Goal: Transaction & Acquisition: Purchase product/service

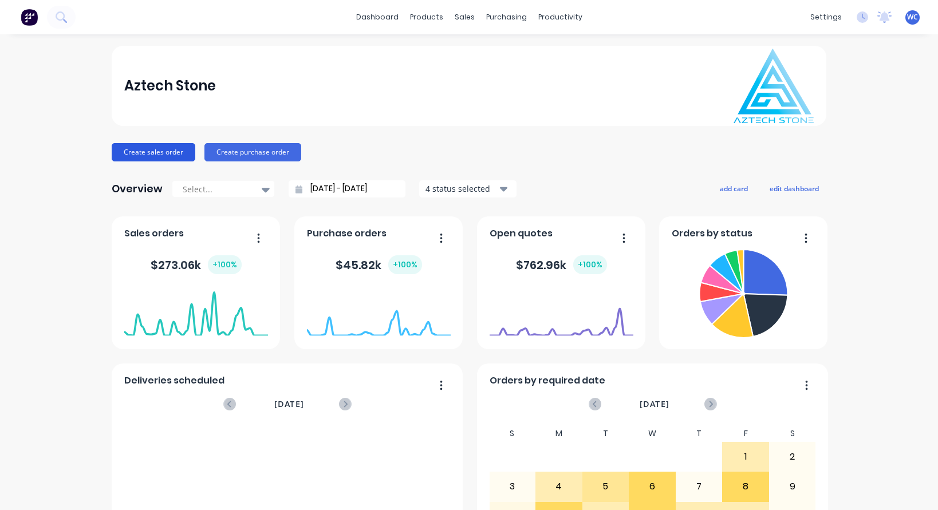
click at [169, 152] on button "Create sales order" at bounding box center [154, 152] width 84 height 18
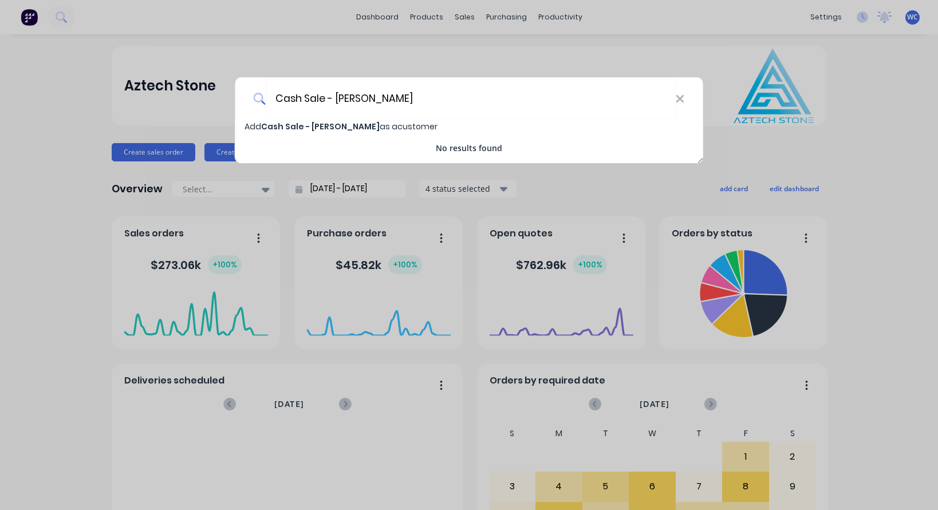
type input "Cash Sale - [PERSON_NAME]"
click at [364, 127] on span "Cash Sale - [PERSON_NAME]" at bounding box center [320, 126] width 119 height 11
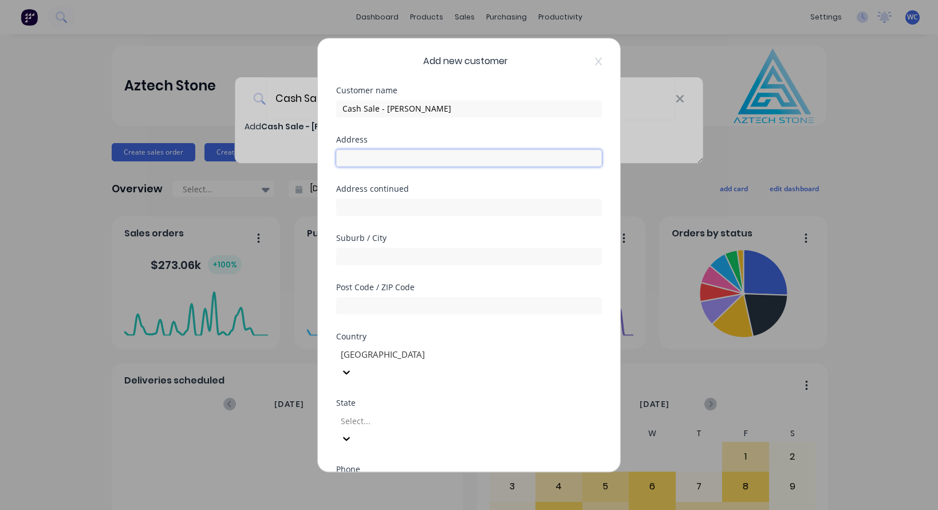
click at [369, 158] on input "text" at bounding box center [469, 157] width 266 height 17
type input "[STREET_ADDRESS][PERSON_NAME]"
click at [372, 256] on input "text" at bounding box center [469, 256] width 266 height 17
type input "[GEOGRAPHIC_DATA]"
click at [353, 310] on input "text" at bounding box center [469, 305] width 266 height 17
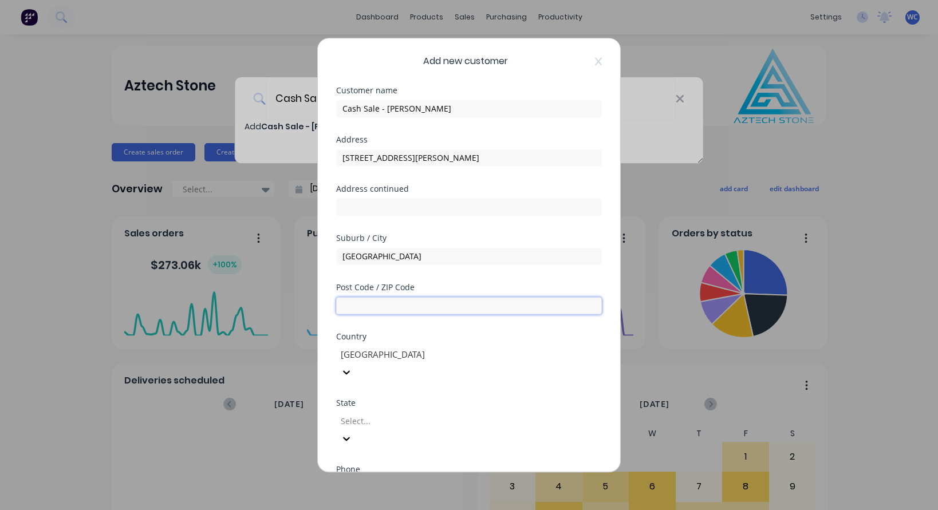
click at [368, 303] on input "text" at bounding box center [469, 305] width 266 height 17
type input "3082"
click at [501, 414] on div at bounding box center [421, 421] width 165 height 14
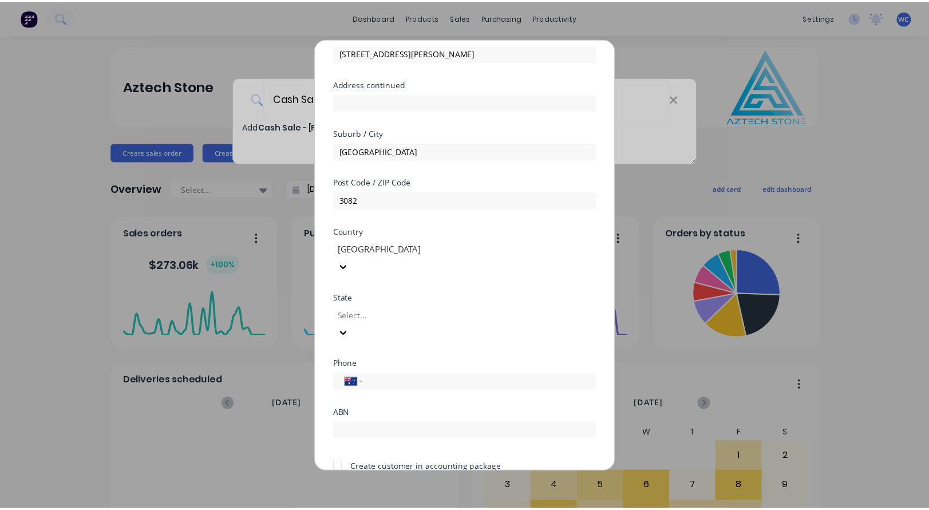
scroll to position [114, 0]
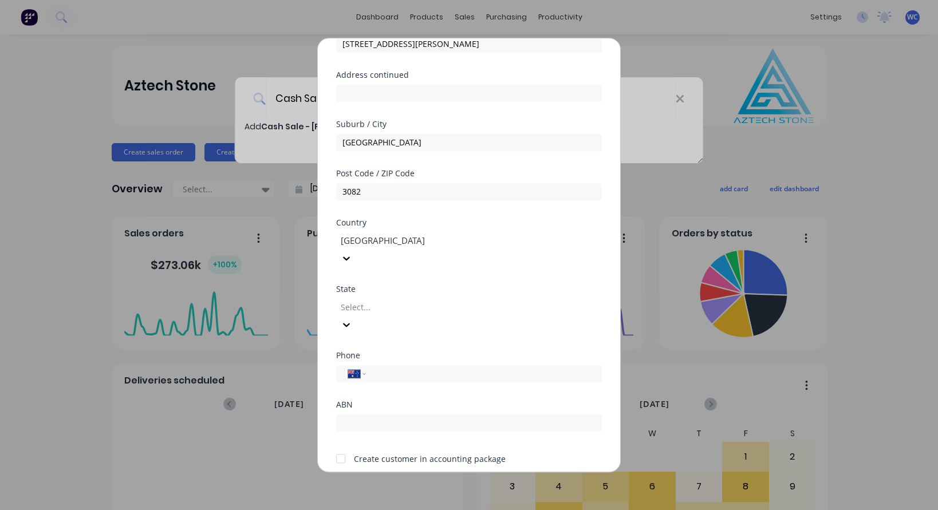
drag, startPoint x: 410, startPoint y: 289, endPoint x: 420, endPoint y: 302, distance: 16.4
click at [410, 300] on div at bounding box center [421, 307] width 165 height 14
click at [396, 367] on input "tel" at bounding box center [482, 373] width 216 height 13
click at [429, 483] on button "Save" at bounding box center [432, 492] width 63 height 18
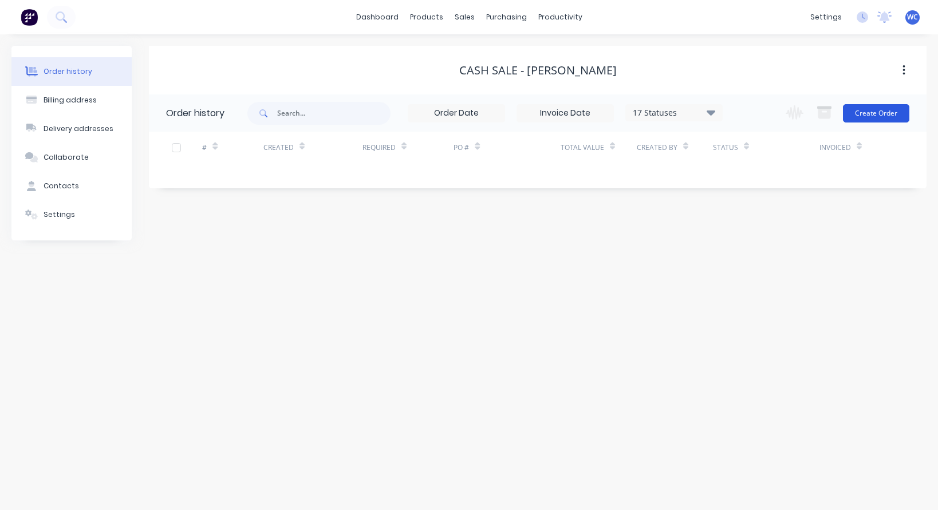
click at [884, 114] on button "Create Order" at bounding box center [876, 113] width 66 height 18
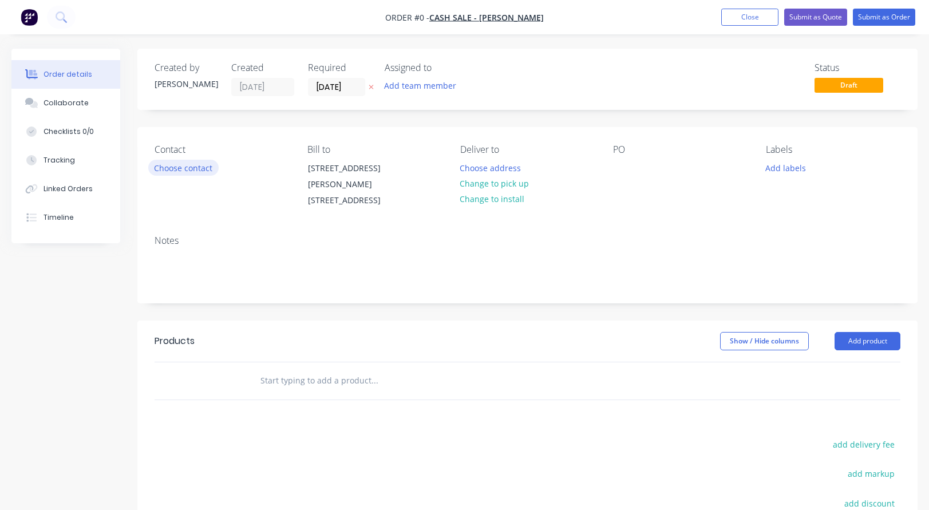
click at [191, 169] on button "Choose contact" at bounding box center [183, 167] width 70 height 15
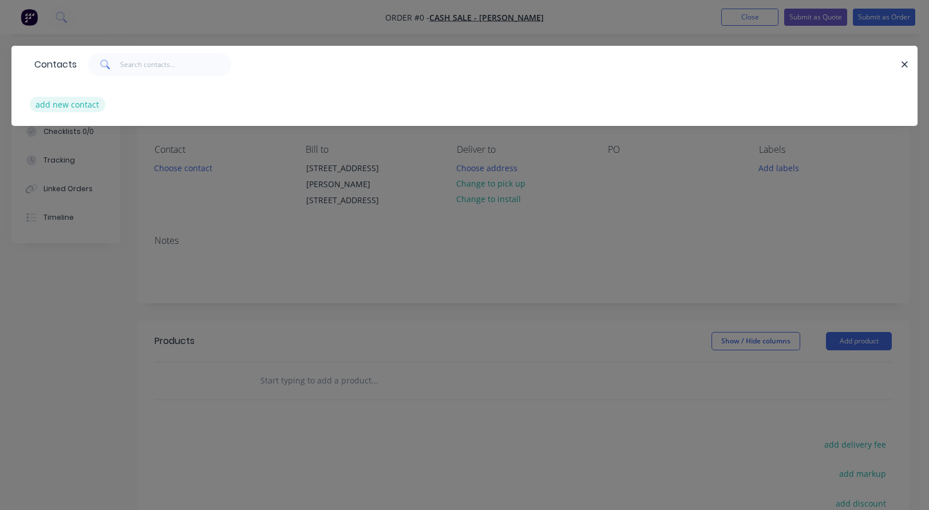
click at [65, 104] on button "add new contact" at bounding box center [68, 104] width 76 height 15
select select "AU"
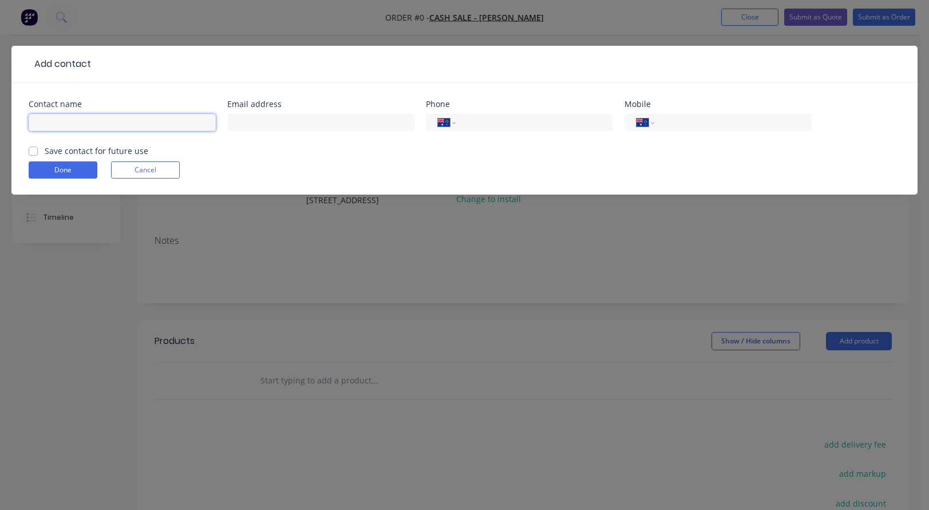
click at [57, 126] on input "text" at bounding box center [122, 122] width 187 height 17
type input "[PERSON_NAME]"
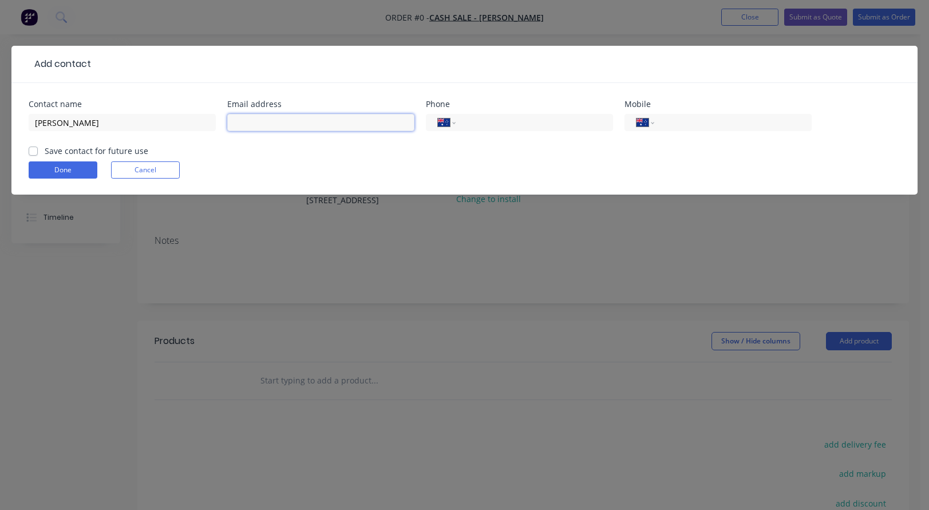
click at [315, 124] on input "text" at bounding box center [320, 122] width 187 height 17
click at [246, 123] on input "text" at bounding box center [320, 122] width 187 height 17
paste input "[PERSON_NAME] <[EMAIL_ADDRESS][DOMAIN_NAME]>"
drag, startPoint x: 293, startPoint y: 121, endPoint x: 163, endPoint y: 124, distance: 129.4
click at [163, 124] on div "Contact name [PERSON_NAME] Email address [PERSON_NAME] <[EMAIL_ADDRESS][DOMAIN_…" at bounding box center [465, 122] width 872 height 45
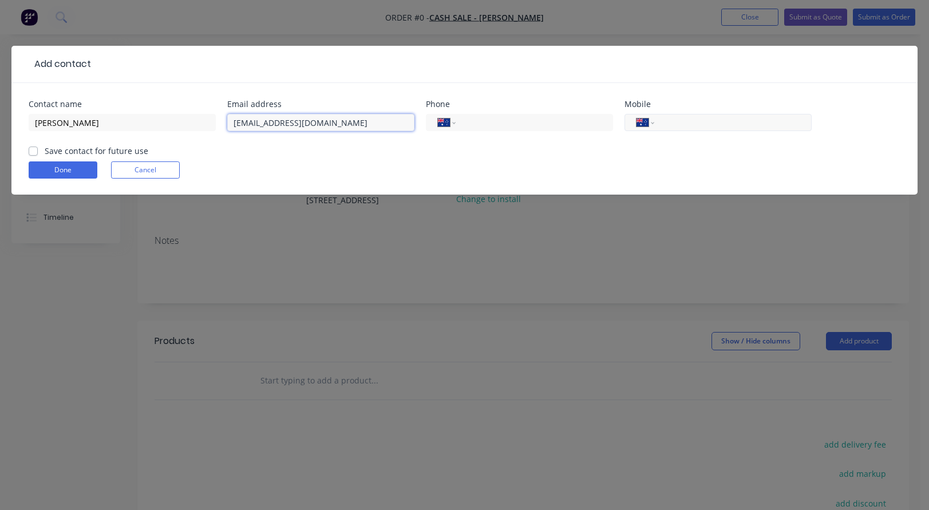
type input "[EMAIL_ADDRESS][DOMAIN_NAME]"
click at [674, 121] on input "tel" at bounding box center [730, 122] width 137 height 13
click at [72, 167] on button "Done" at bounding box center [63, 169] width 69 height 17
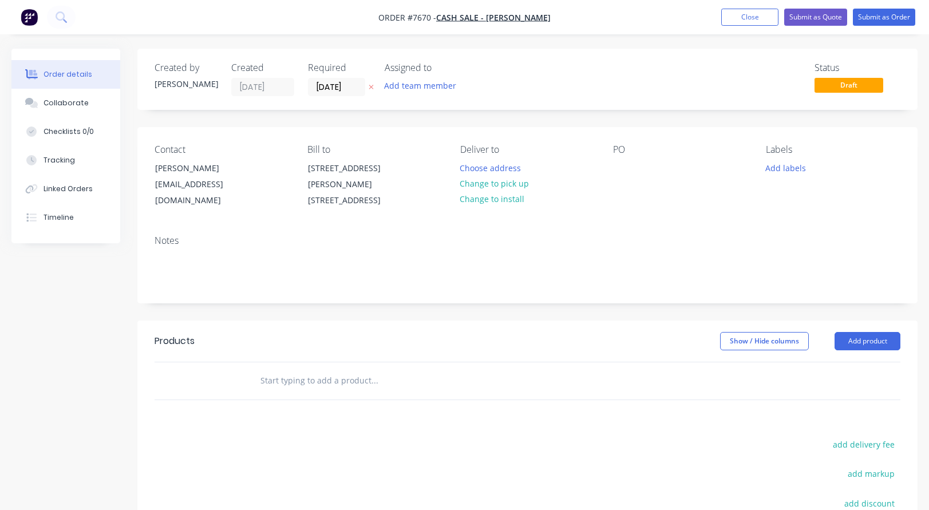
click at [279, 369] on input "text" at bounding box center [374, 380] width 229 height 23
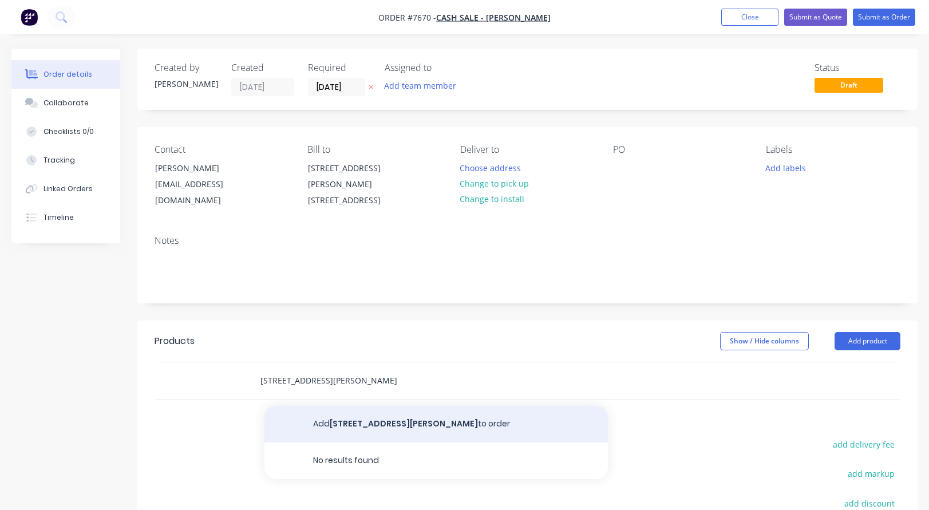
type input "[STREET_ADDRESS][PERSON_NAME]"
click at [343, 406] on button "Add [STREET_ADDRESS][PERSON_NAME] to order" at bounding box center [435, 424] width 343 height 37
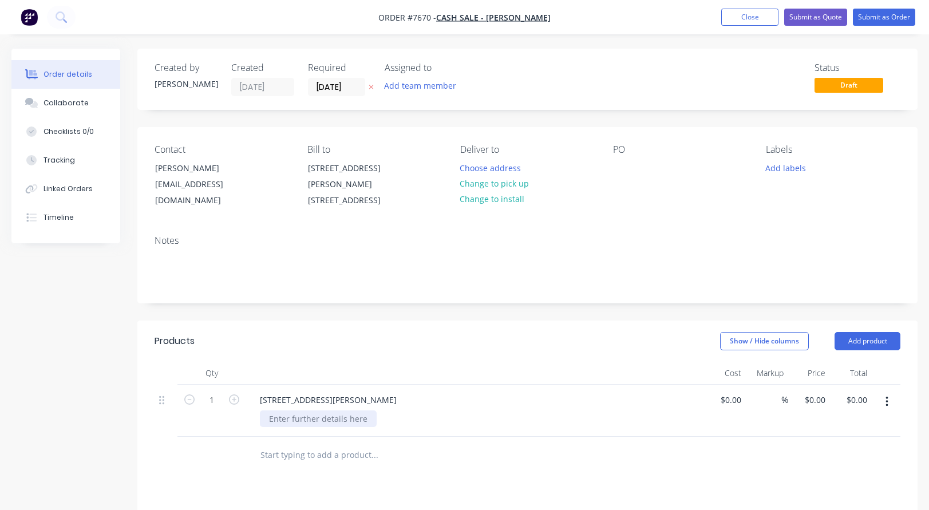
click at [299, 410] on div at bounding box center [318, 418] width 117 height 17
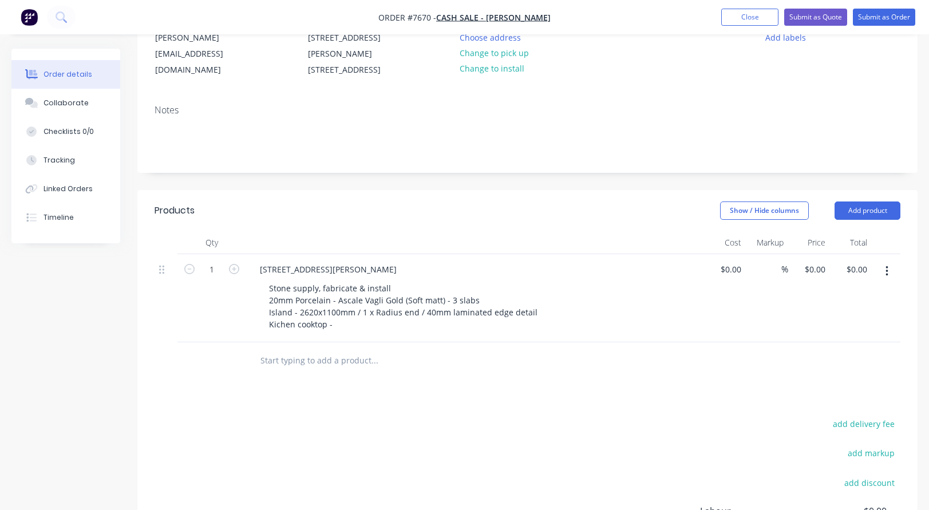
scroll to position [172, 0]
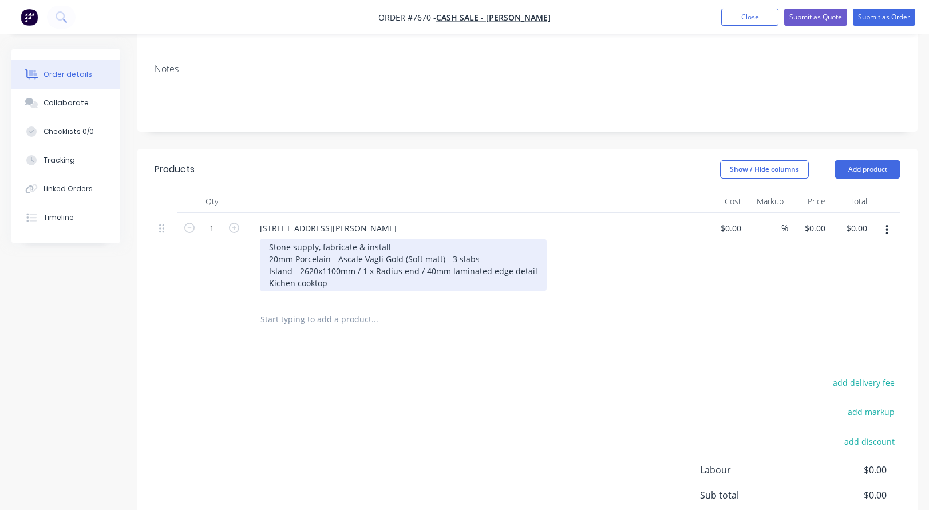
click at [338, 268] on div "Stone supply, fabricate & install 20mm Porcelain - Ascale Vagli Gold (Soft matt…" at bounding box center [403, 265] width 287 height 53
click at [372, 270] on div "Stone supply, fabricate & install 20mm Porcelain - Ascale Vagli Gold (Soft matt…" at bounding box center [403, 265] width 287 height 53
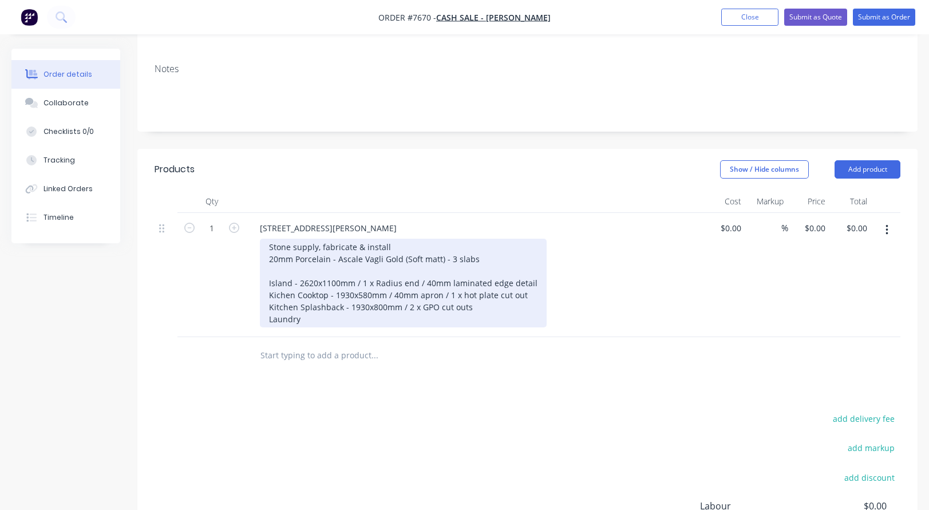
click at [324, 309] on div "Stone supply, fabricate & install 20mm Porcelain - Ascale Vagli Gold (Soft matt…" at bounding box center [403, 283] width 287 height 89
click at [335, 309] on div "Stone supply, fabricate & install 20mm Porcelain - Ascale Vagli Gold (Soft matt…" at bounding box center [403, 283] width 287 height 89
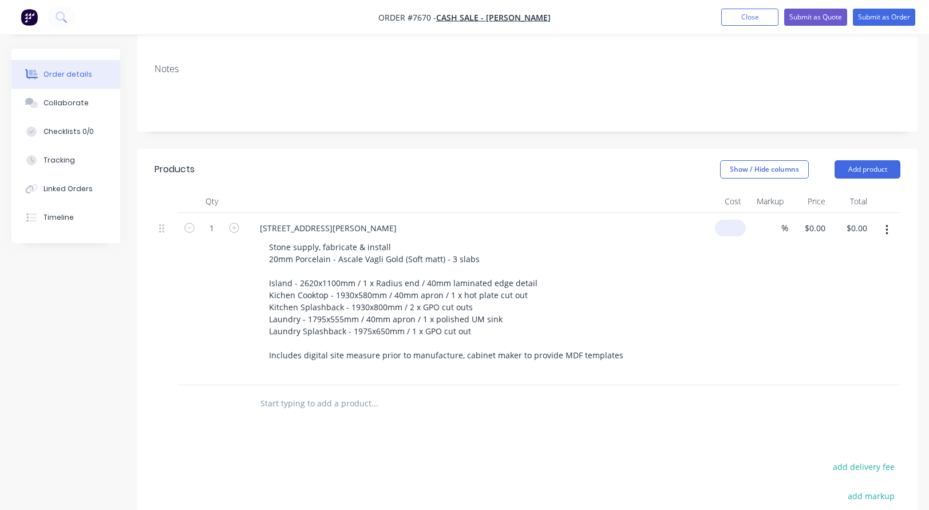
click at [716, 215] on div "$0.00" at bounding box center [725, 299] width 42 height 172
type input "$8,715.00"
click at [819, 14] on button "Submit as Quote" at bounding box center [815, 17] width 63 height 17
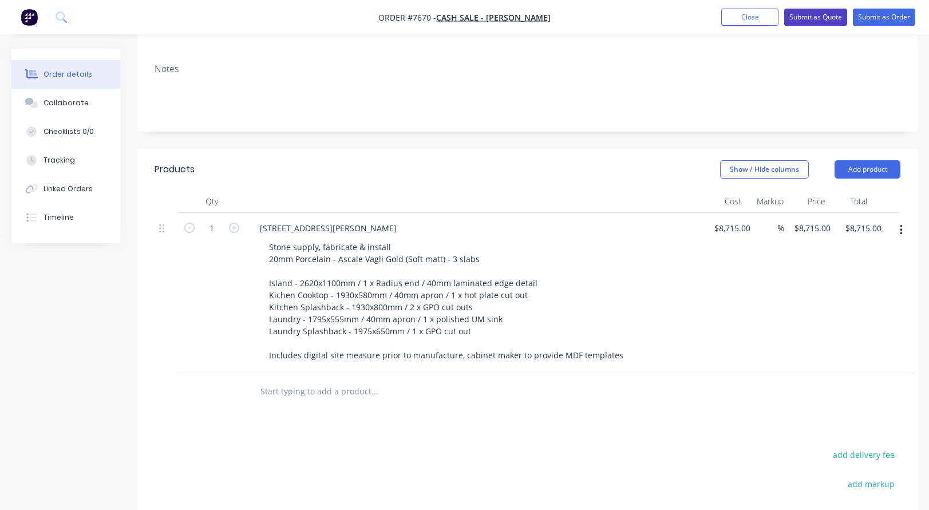
scroll to position [0, 0]
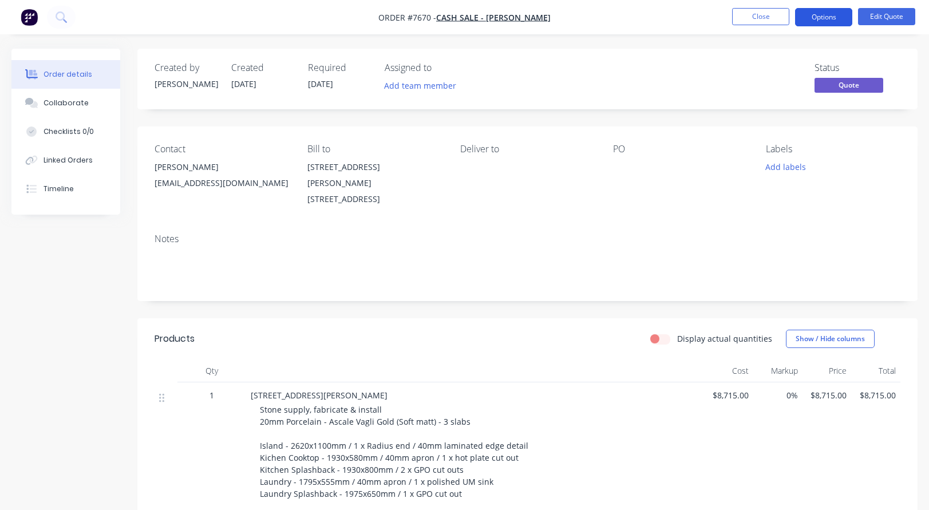
click at [830, 15] on button "Options" at bounding box center [823, 17] width 57 height 18
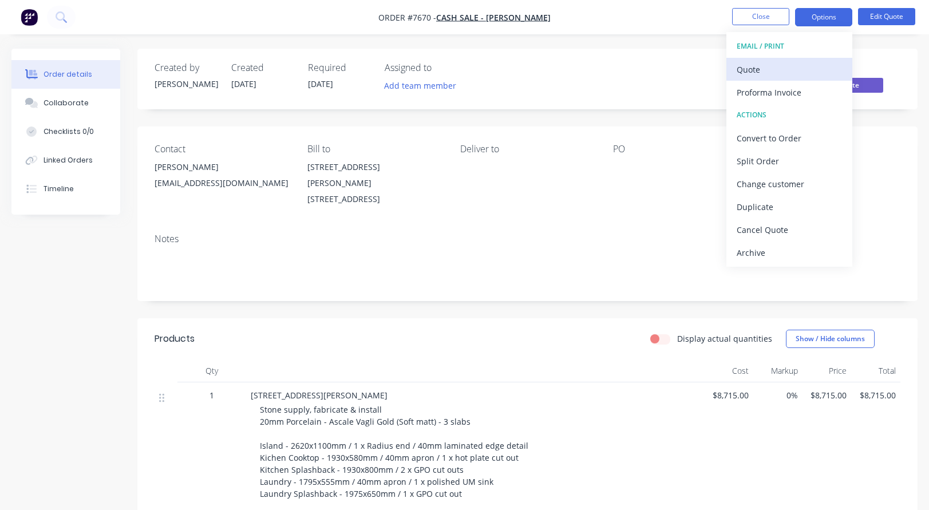
click at [760, 65] on div "Quote" at bounding box center [789, 69] width 105 height 17
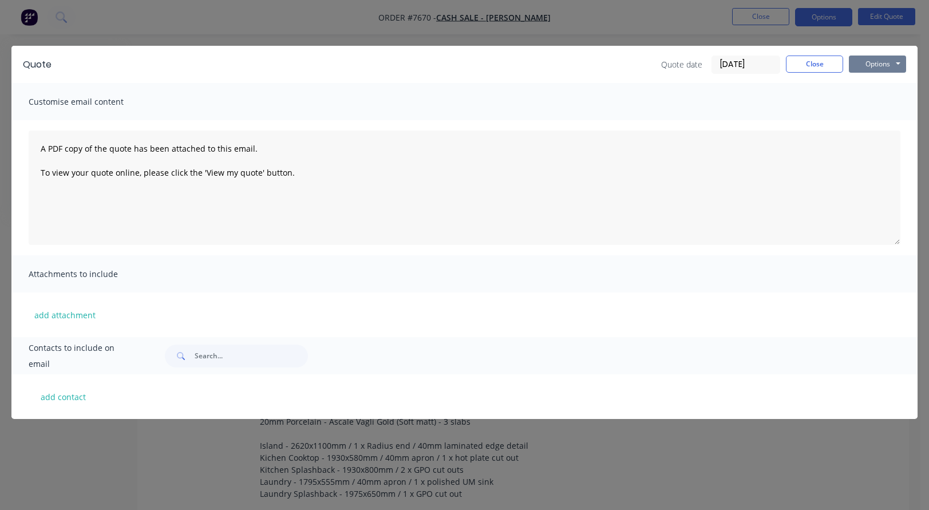
click at [875, 62] on button "Options" at bounding box center [877, 64] width 57 height 17
click at [883, 81] on button "Preview" at bounding box center [885, 84] width 73 height 19
click at [832, 63] on button "Close" at bounding box center [814, 64] width 57 height 17
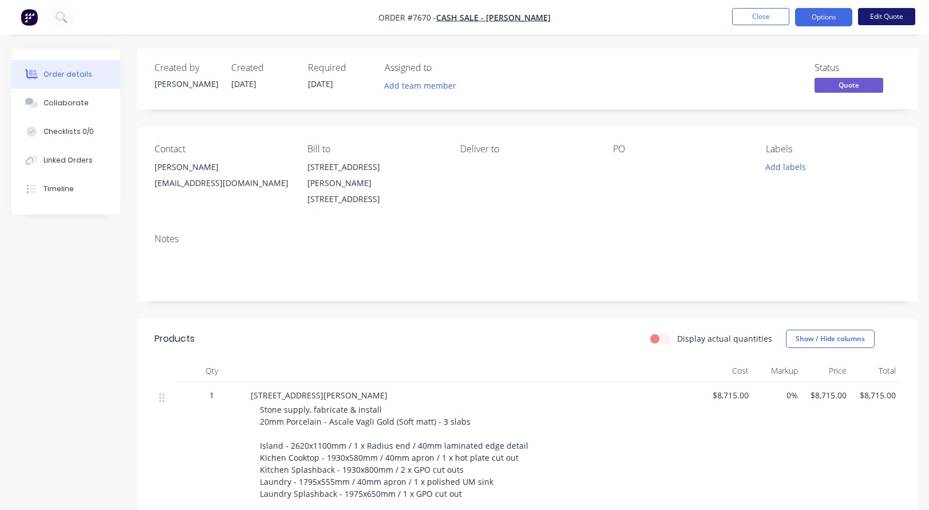
click at [880, 14] on button "Edit Quote" at bounding box center [886, 16] width 57 height 17
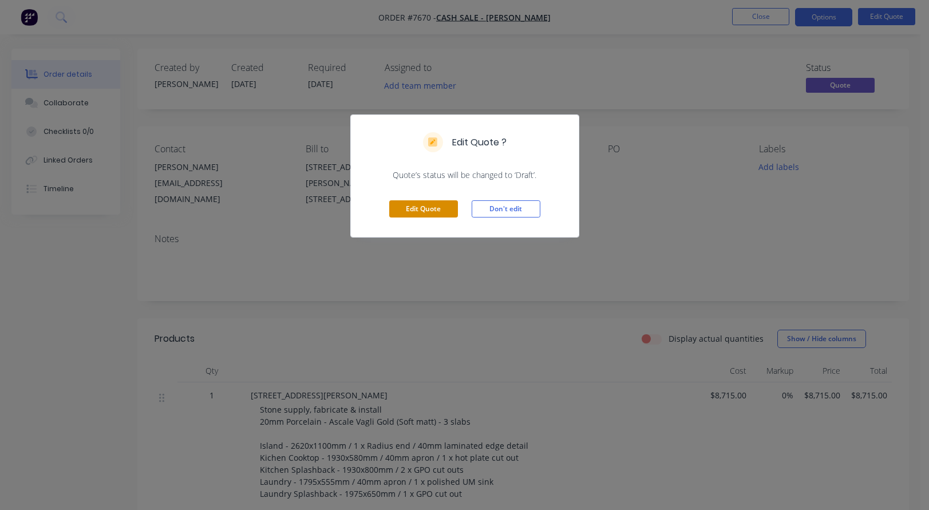
click at [419, 206] on button "Edit Quote" at bounding box center [423, 208] width 69 height 17
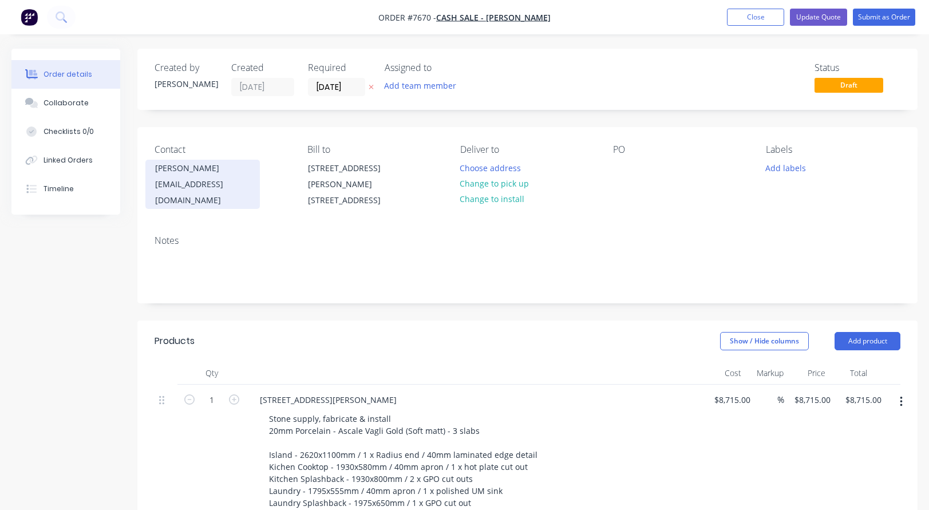
click at [248, 185] on div "[EMAIL_ADDRESS][DOMAIN_NAME]" at bounding box center [202, 192] width 95 height 32
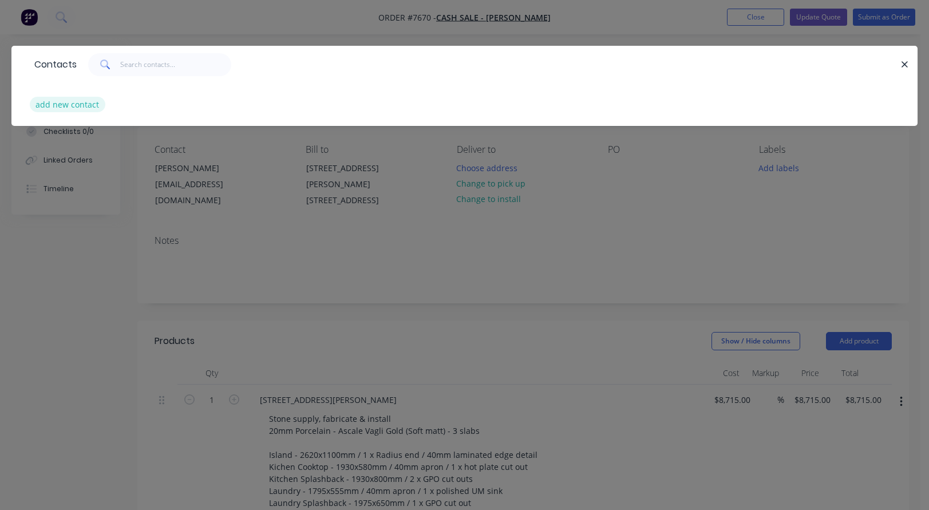
click at [89, 103] on button "add new contact" at bounding box center [68, 104] width 76 height 15
select select "AU"
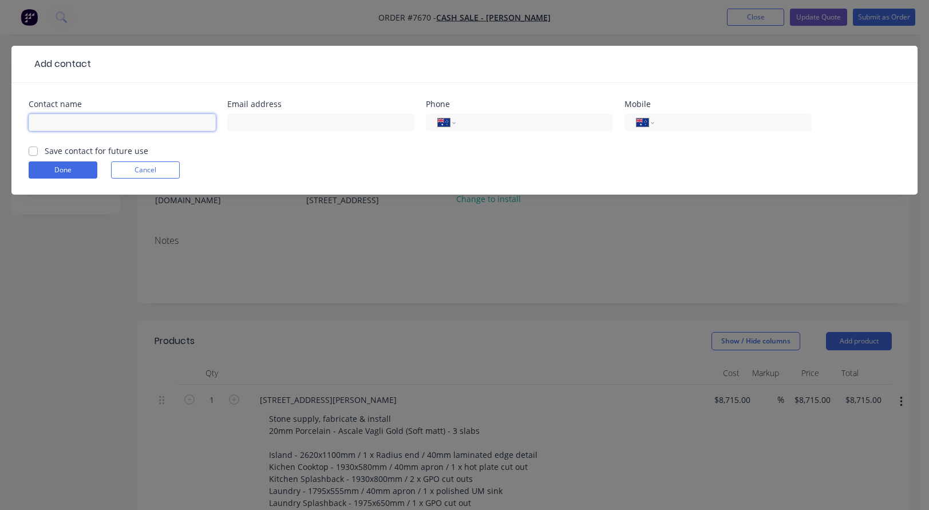
click at [63, 121] on input "text" at bounding box center [122, 122] width 187 height 17
type input "[PERSON_NAME]"
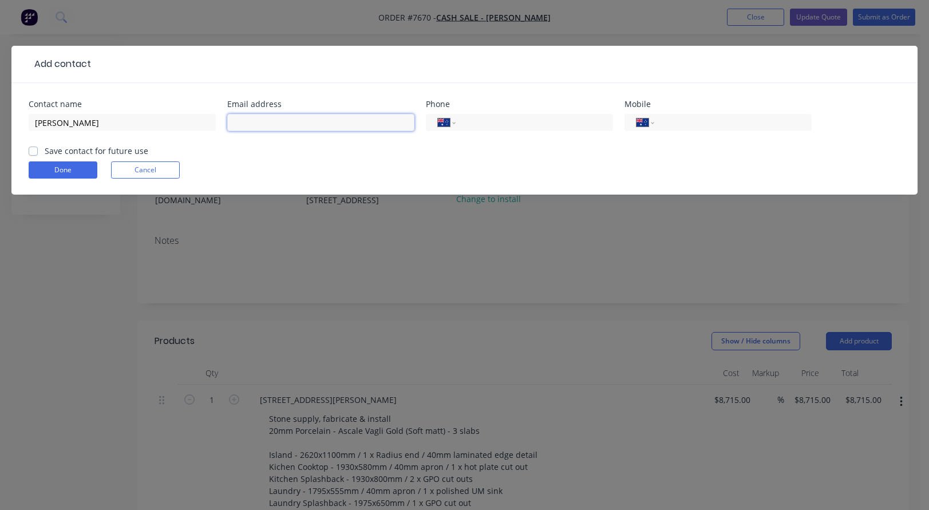
click at [250, 121] on input "text" at bounding box center [320, 122] width 187 height 17
paste input "[EMAIL_ADDRESS][DOMAIN_NAME]"
type input "[EMAIL_ADDRESS][DOMAIN_NAME]"
click at [496, 125] on input "tel" at bounding box center [532, 122] width 137 height 13
type input "0417 315 791"
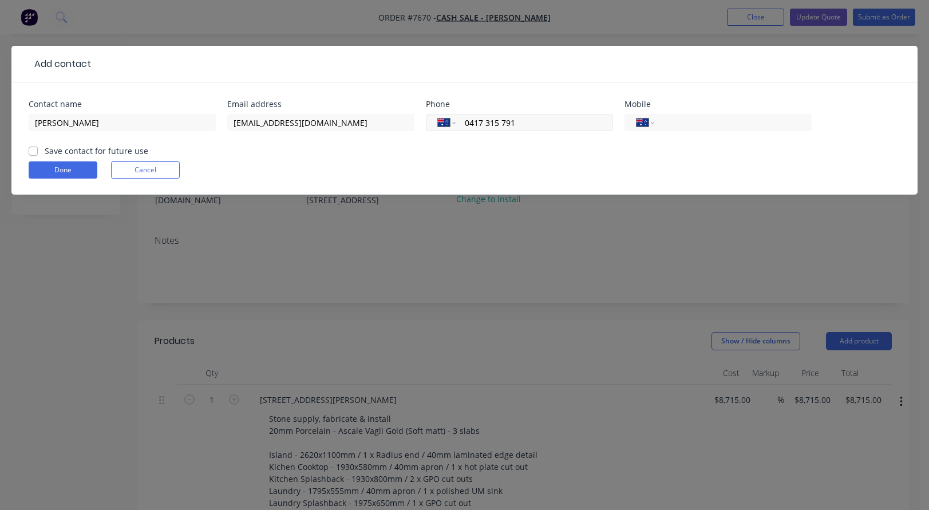
drag, startPoint x: 534, startPoint y: 121, endPoint x: 459, endPoint y: 121, distance: 74.4
click at [459, 121] on div "International [GEOGRAPHIC_DATA] [GEOGRAPHIC_DATA] [GEOGRAPHIC_DATA] [GEOGRAPHIC…" at bounding box center [519, 122] width 187 height 17
click at [678, 123] on input "tel" at bounding box center [730, 122] width 137 height 13
paste input "0417 315 791"
type input "0417 315 791"
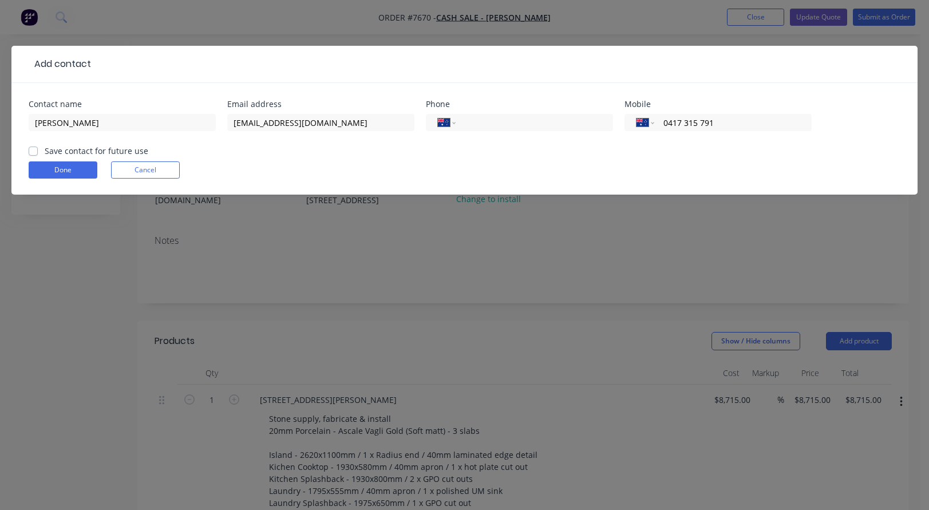
click at [45, 152] on label "Save contact for future use" at bounding box center [97, 151] width 104 height 12
click at [35, 152] on input "Save contact for future use" at bounding box center [33, 150] width 9 height 11
checkbox input "true"
click at [59, 165] on button "Done" at bounding box center [63, 169] width 69 height 17
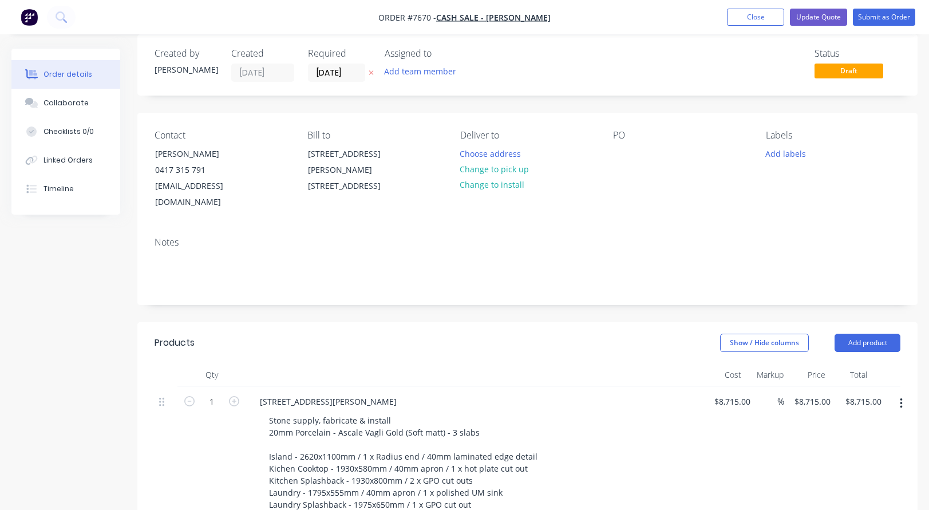
scroll to position [57, 0]
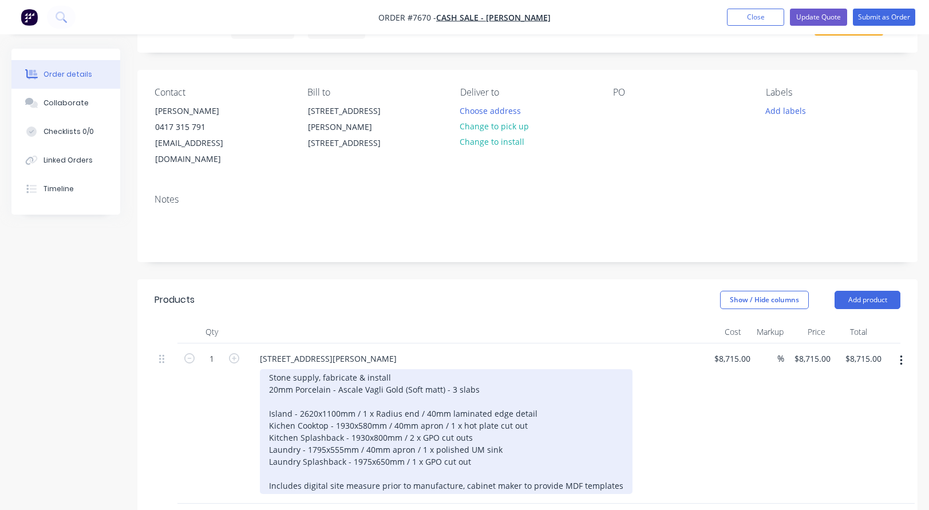
click at [269, 372] on div "Stone supply, fabricate & install 20mm Porcelain - Ascale Vagli Gold (Soft matt…" at bounding box center [446, 431] width 373 height 125
click at [543, 396] on div "Stone supply, fabricate & install 12mm & 20mm Porcelain - Ascale Vagli Gold (So…" at bounding box center [446, 431] width 373 height 125
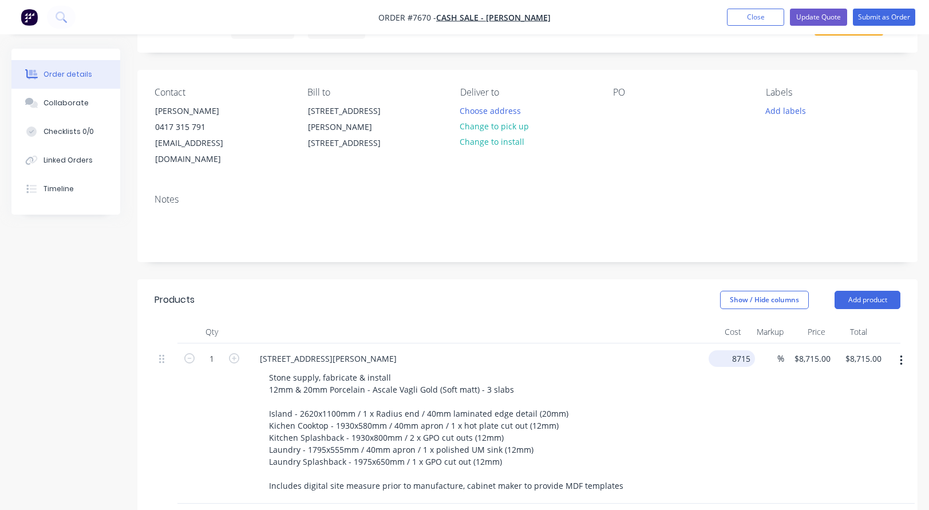
click at [726, 350] on input "8715" at bounding box center [734, 358] width 42 height 17
type input "$8,165.00"
click at [817, 15] on button "Update Quote" at bounding box center [818, 17] width 57 height 17
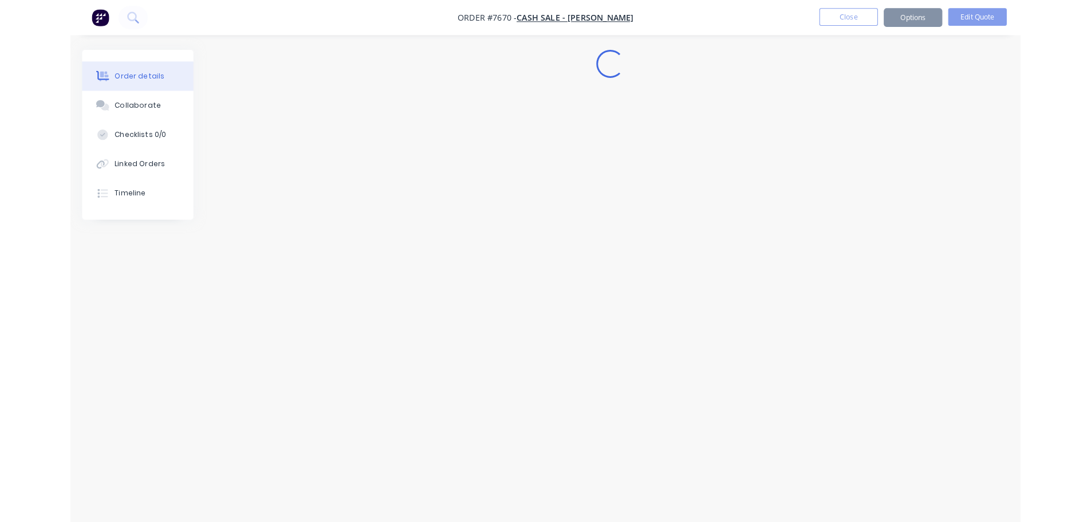
scroll to position [0, 0]
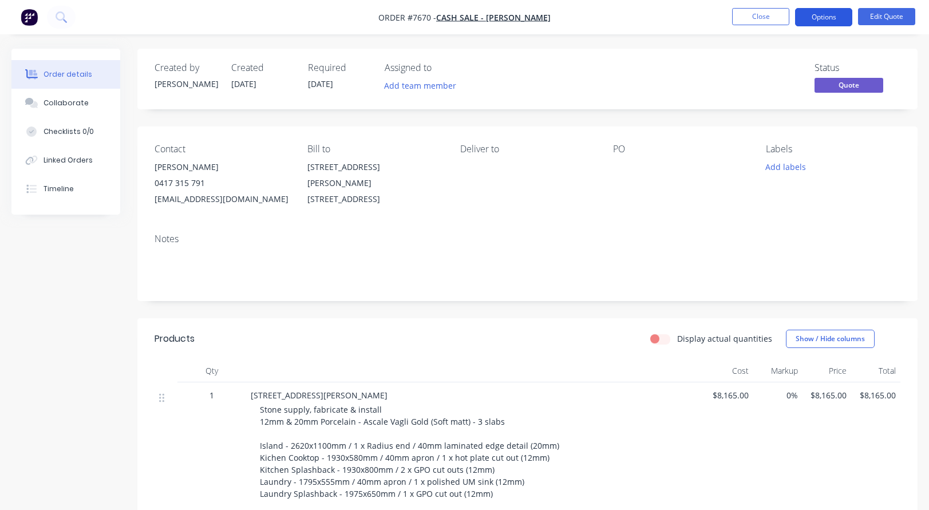
click at [834, 19] on button "Options" at bounding box center [823, 17] width 57 height 18
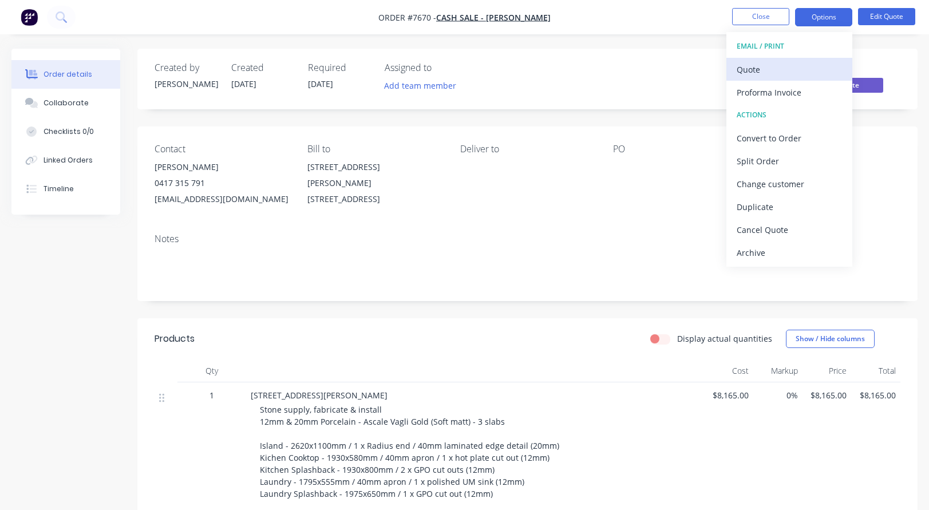
click at [764, 66] on div "Quote" at bounding box center [789, 69] width 105 height 17
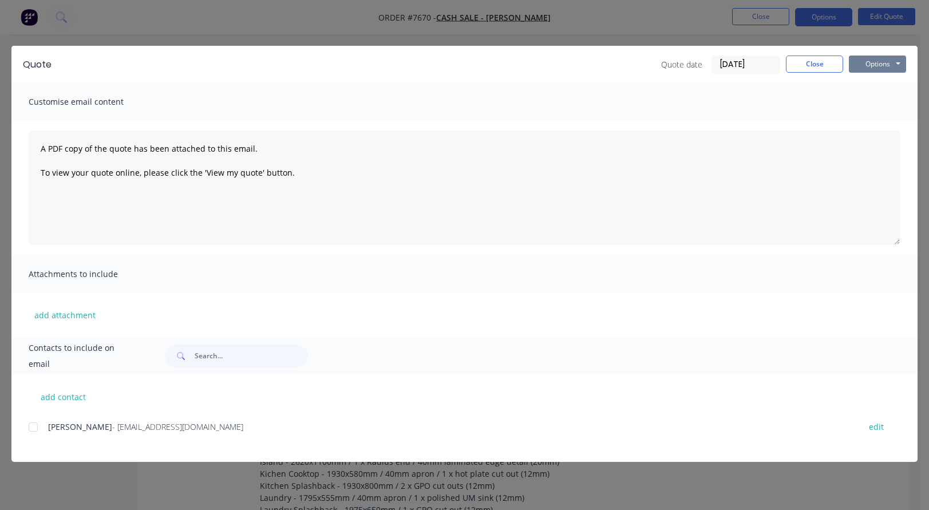
click at [885, 61] on button "Options" at bounding box center [877, 64] width 57 height 17
click at [886, 81] on button "Preview" at bounding box center [885, 84] width 73 height 19
click at [821, 61] on button "Close" at bounding box center [814, 64] width 57 height 17
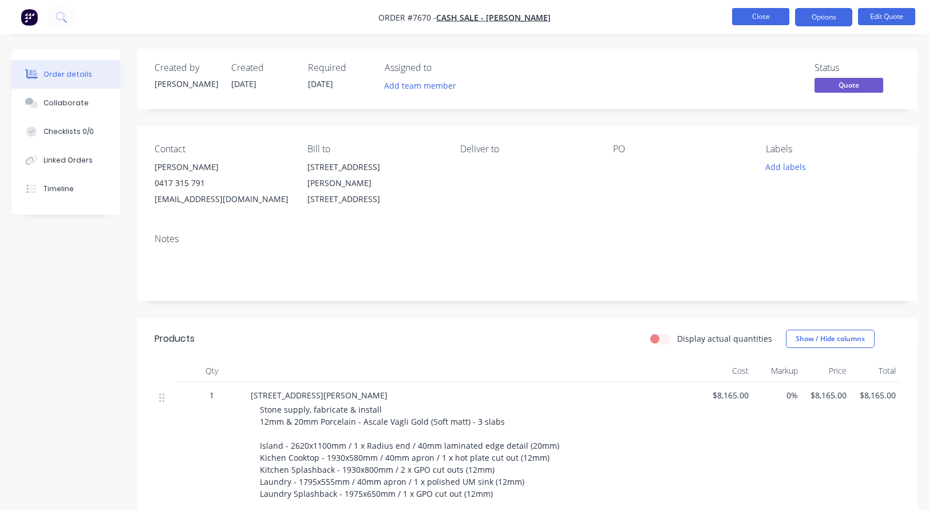
click at [759, 14] on button "Close" at bounding box center [760, 16] width 57 height 17
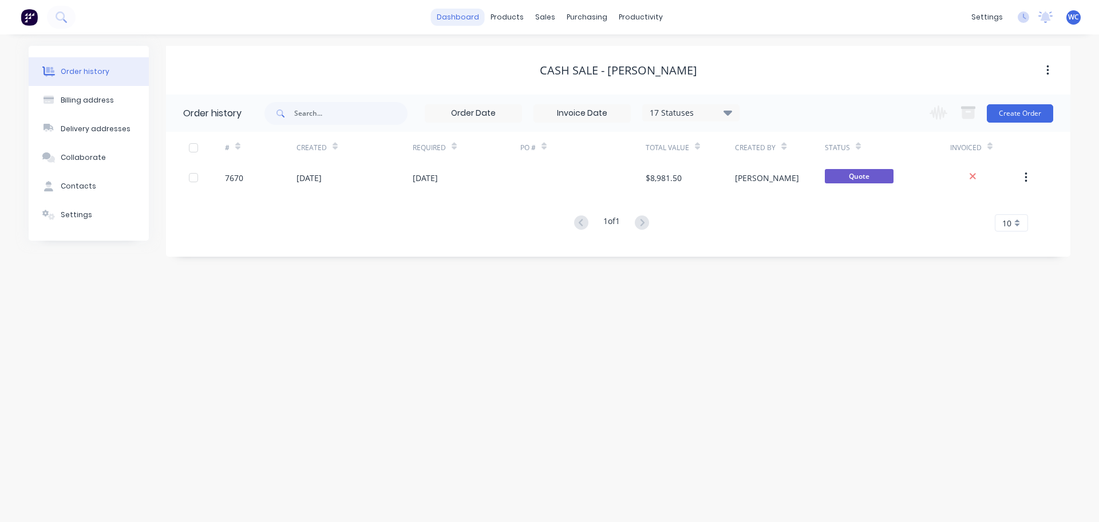
click at [464, 19] on link "dashboard" at bounding box center [458, 17] width 54 height 17
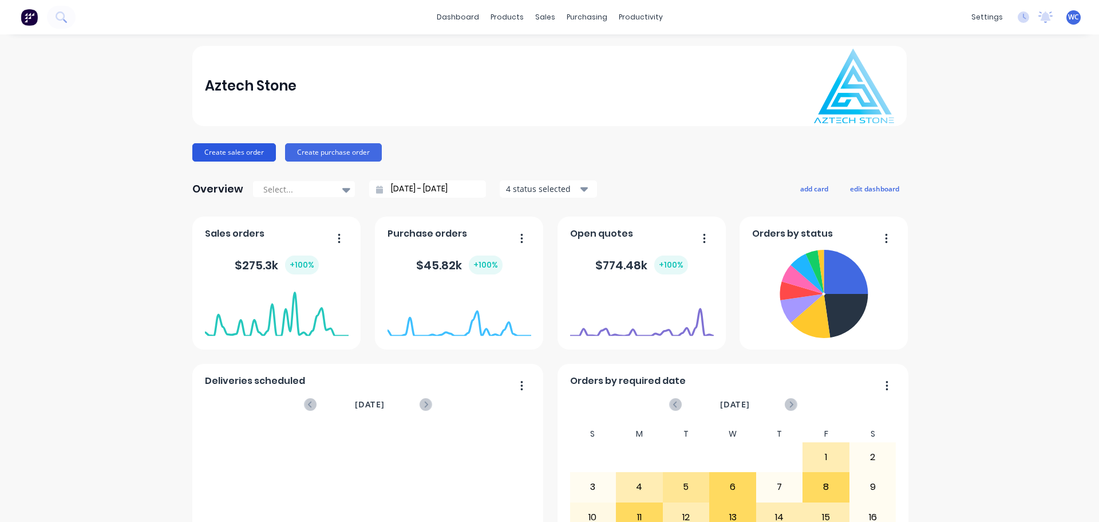
click at [235, 151] on button "Create sales order" at bounding box center [234, 152] width 84 height 18
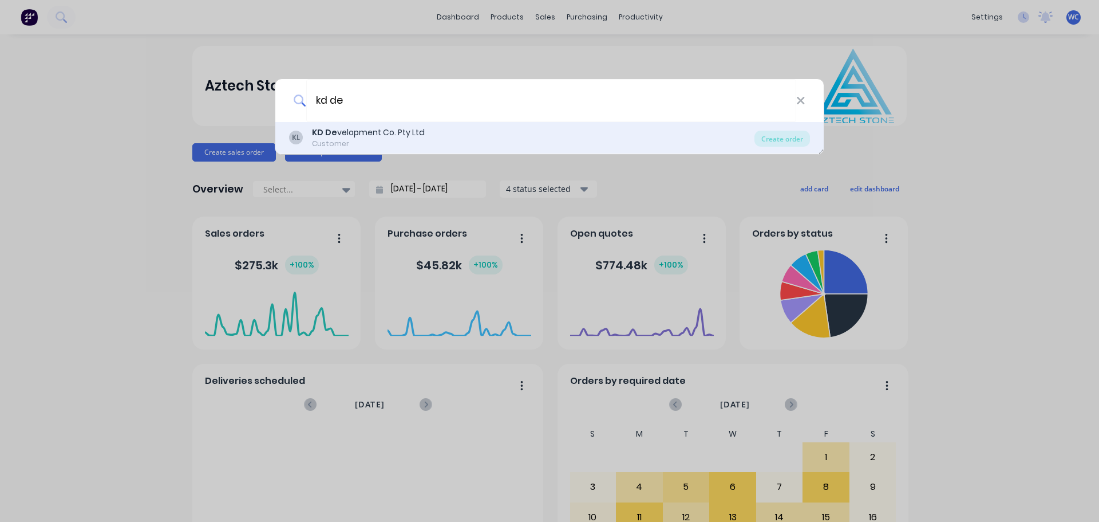
type input "kd de"
click at [327, 133] on b "KD De" at bounding box center [324, 132] width 25 height 11
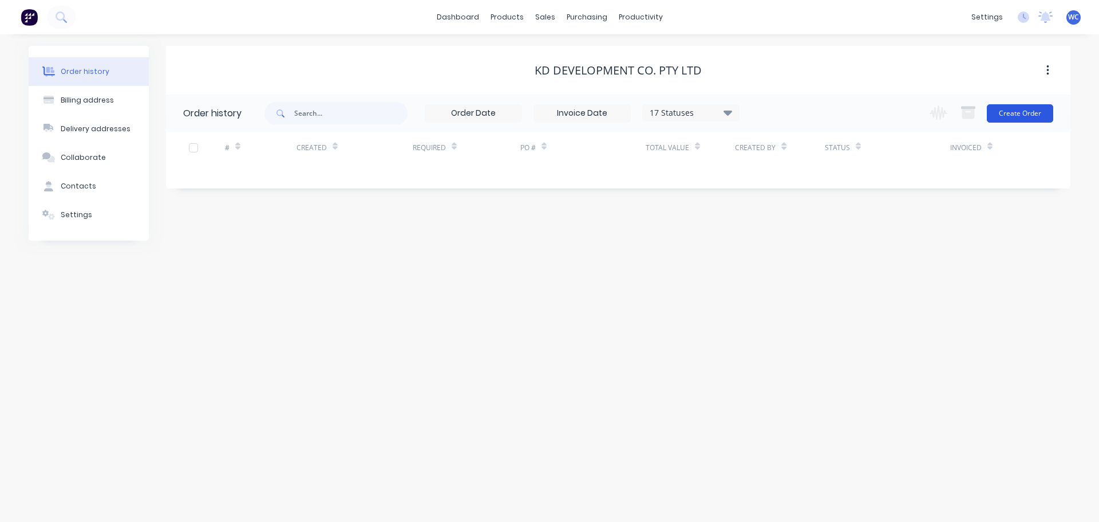
click at [1033, 114] on button "Create Order" at bounding box center [1020, 113] width 66 height 18
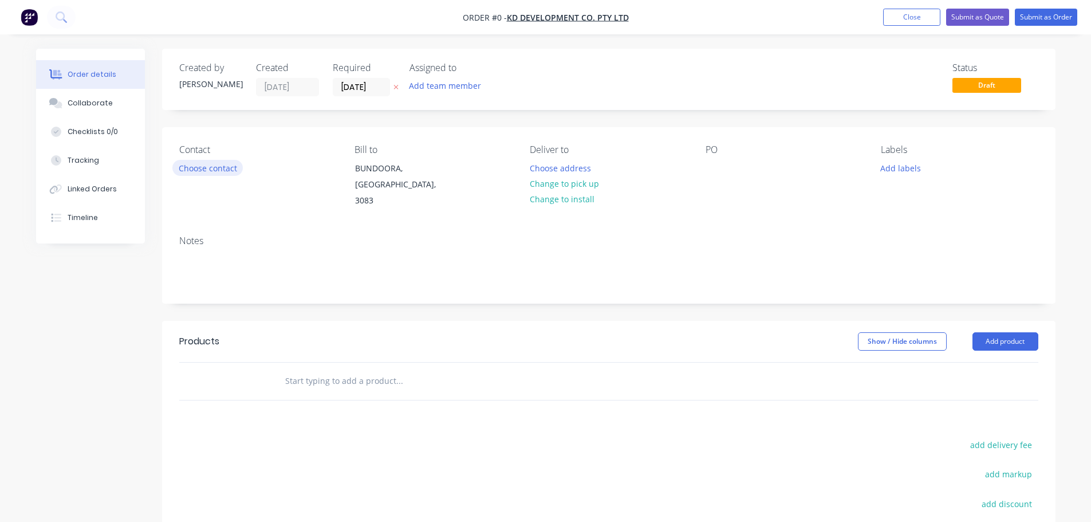
click at [223, 168] on button "Choose contact" at bounding box center [207, 167] width 70 height 15
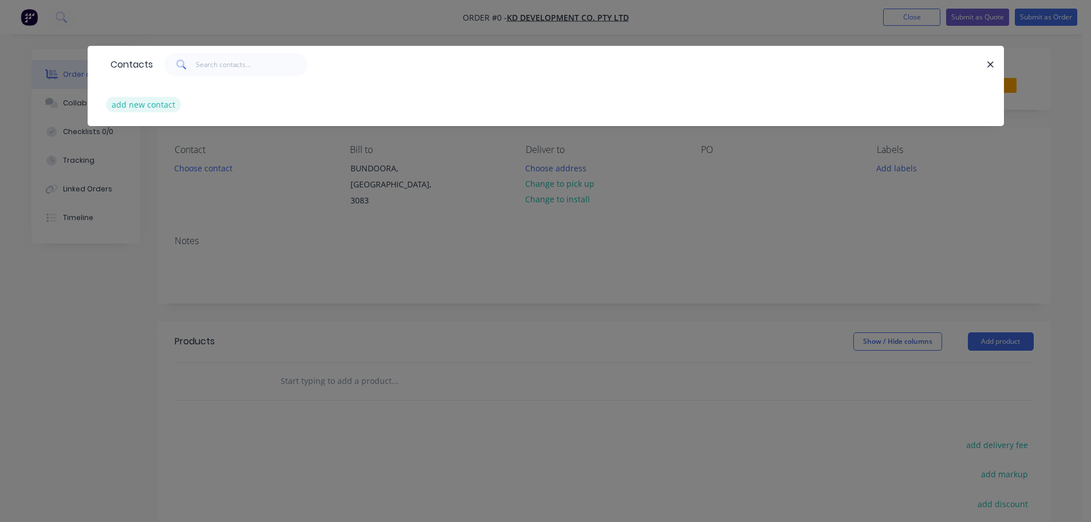
click at [158, 105] on button "add new contact" at bounding box center [144, 104] width 76 height 15
select select "AU"
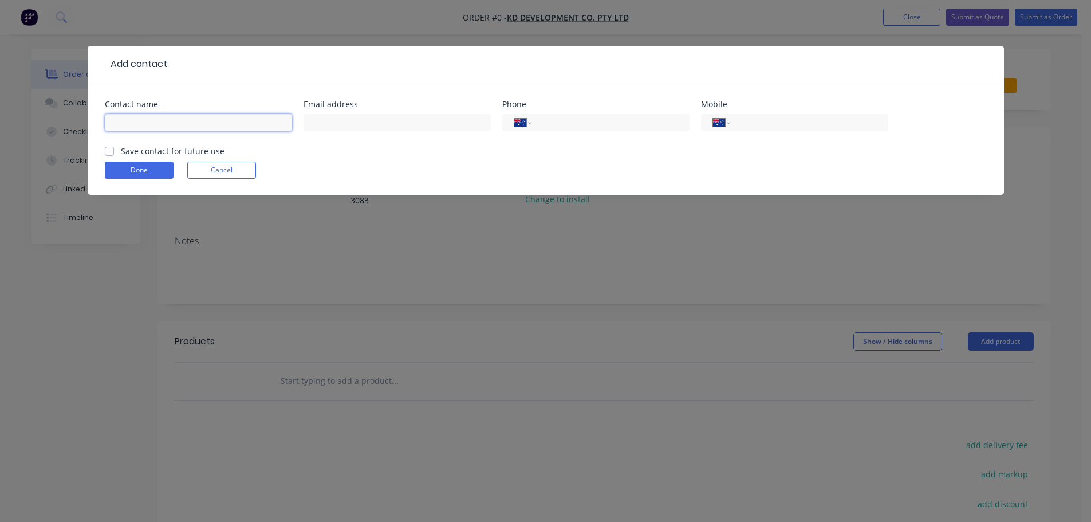
click at [131, 124] on input "text" at bounding box center [198, 122] width 187 height 17
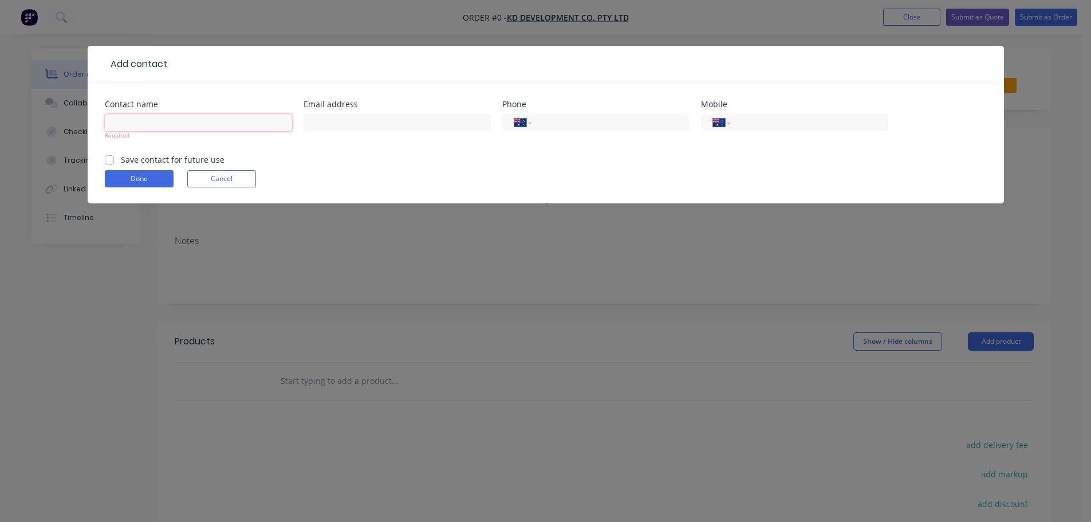
click at [119, 128] on input "text" at bounding box center [198, 122] width 187 height 17
type input "[DEMOGRAPHIC_DATA][PERSON_NAME]"
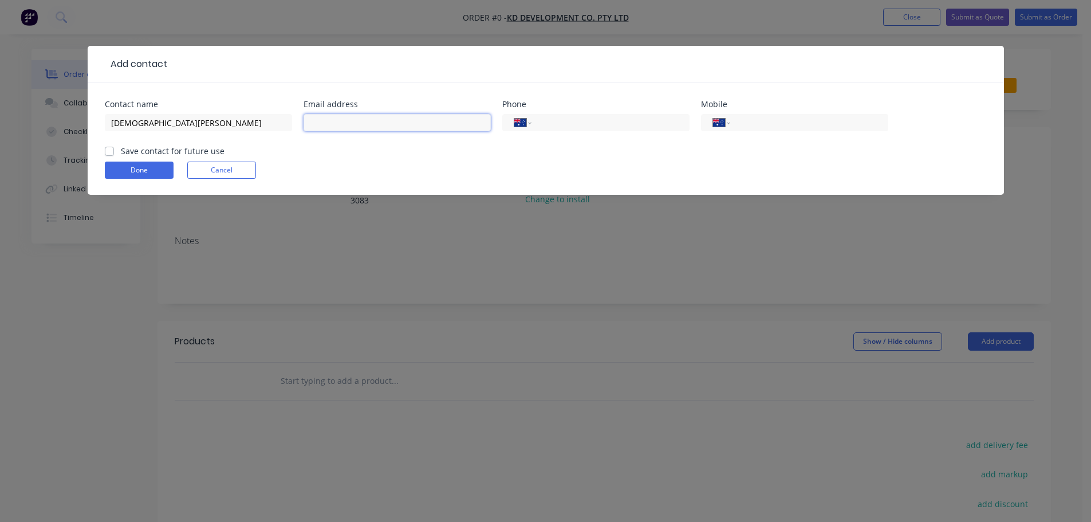
click at [349, 124] on input "text" at bounding box center [396, 122] width 187 height 17
click at [337, 124] on input "text" at bounding box center [396, 122] width 187 height 17
paste input "[PERSON_NAME][EMAIL_ADDRESS][DOMAIN_NAME]"
type input "[PERSON_NAME][EMAIL_ADDRESS][DOMAIN_NAME]"
click at [763, 124] on input "tel" at bounding box center [806, 122] width 137 height 13
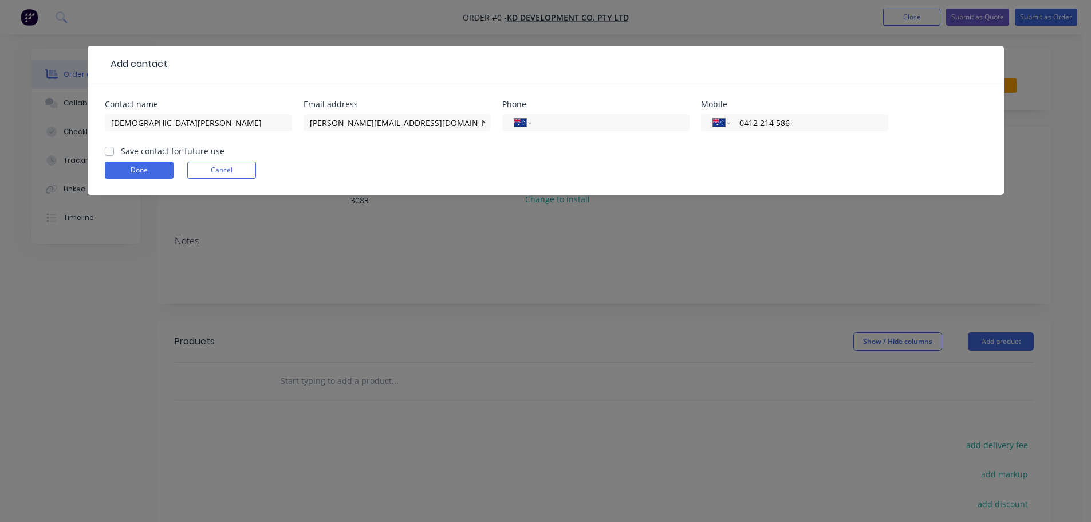
type input "0412 214 586"
click at [121, 152] on label "Save contact for future use" at bounding box center [173, 151] width 104 height 12
click at [109, 152] on input "Save contact for future use" at bounding box center [109, 150] width 9 height 11
checkbox input "true"
click at [134, 168] on button "Done" at bounding box center [139, 169] width 69 height 17
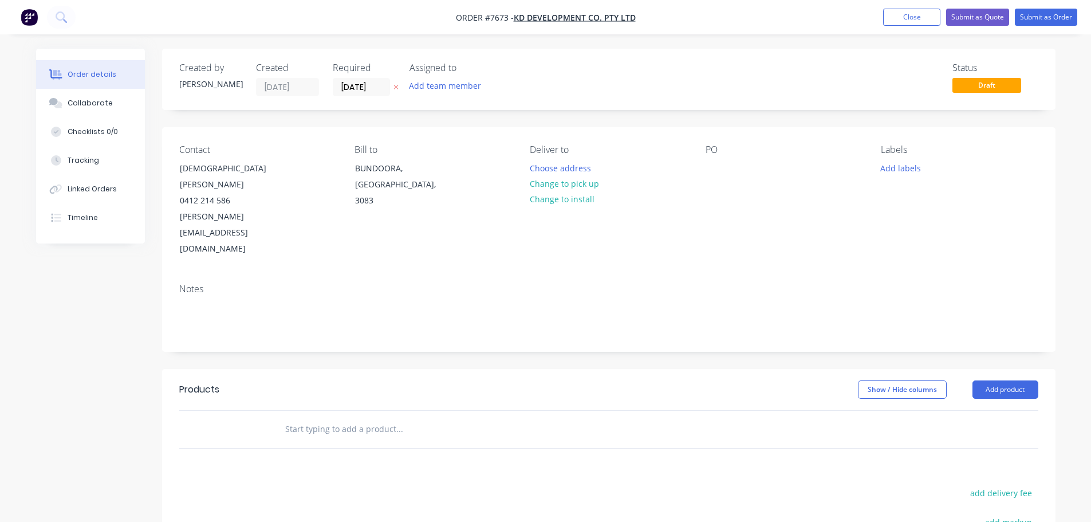
click at [322, 417] on input "text" at bounding box center [399, 428] width 229 height 23
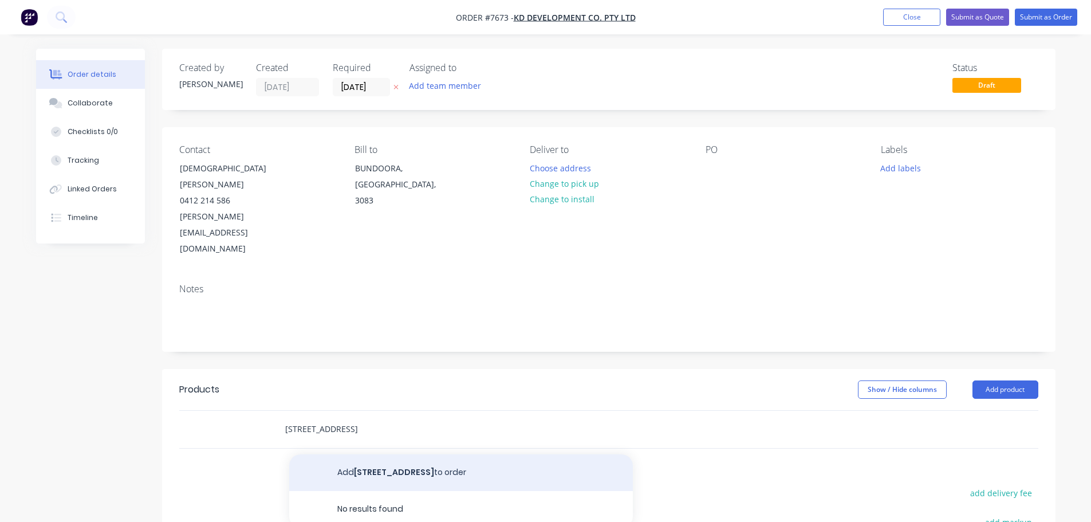
type input "[STREET_ADDRESS]"
click at [353, 454] on button "Add [STREET_ADDRESS] to order" at bounding box center [460, 472] width 343 height 37
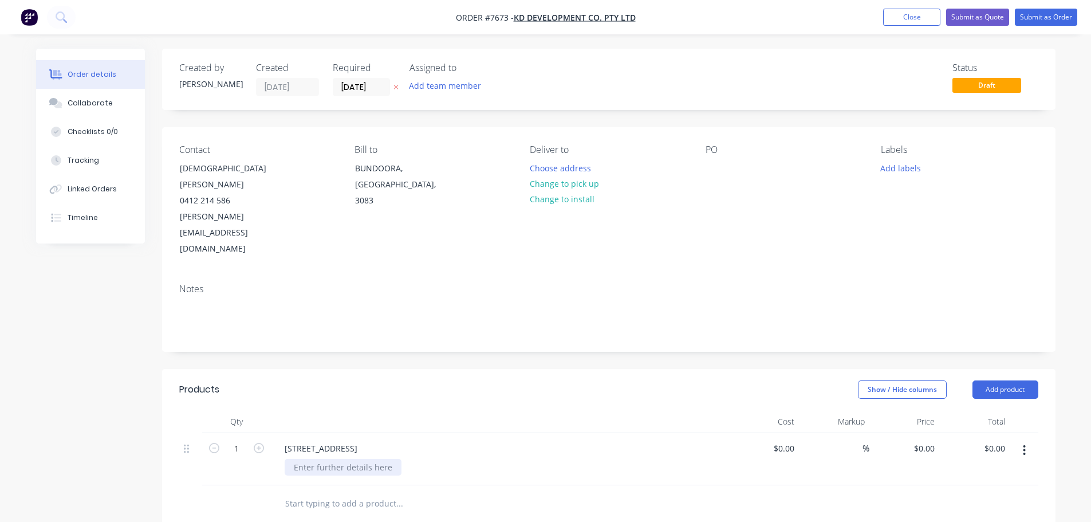
click at [328, 459] on div at bounding box center [343, 467] width 117 height 17
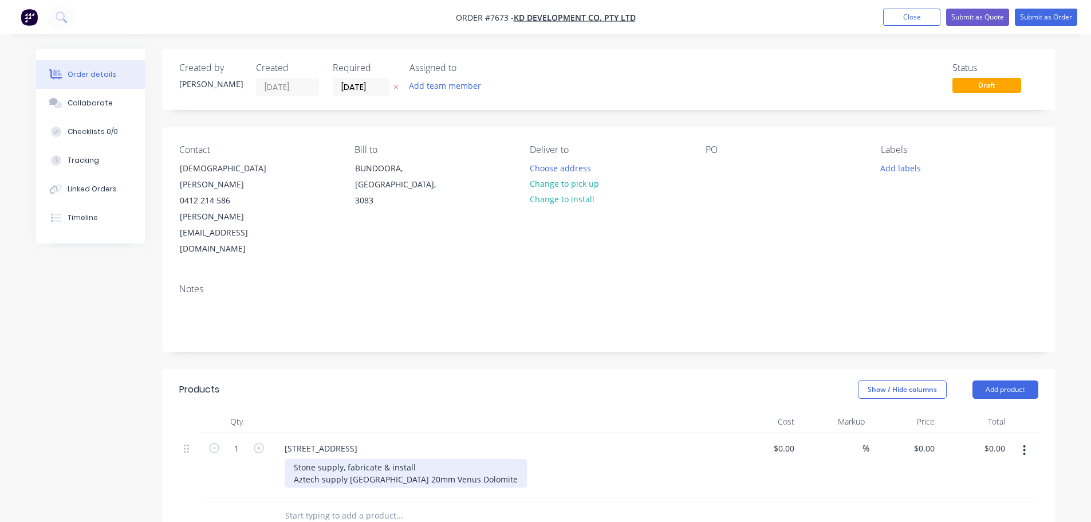
click at [479, 459] on div "Stone supply, fabricate & install Aztech supply [GEOGRAPHIC_DATA] 20mm Venus Do…" at bounding box center [406, 473] width 242 height 29
drag, startPoint x: 520, startPoint y: 432, endPoint x: 526, endPoint y: 432, distance: 6.3
click at [520, 459] on div "Stone supply, fabricate & install Aztech supply [GEOGRAPHIC_DATA] 20mm Venus Do…" at bounding box center [443, 473] width 317 height 29
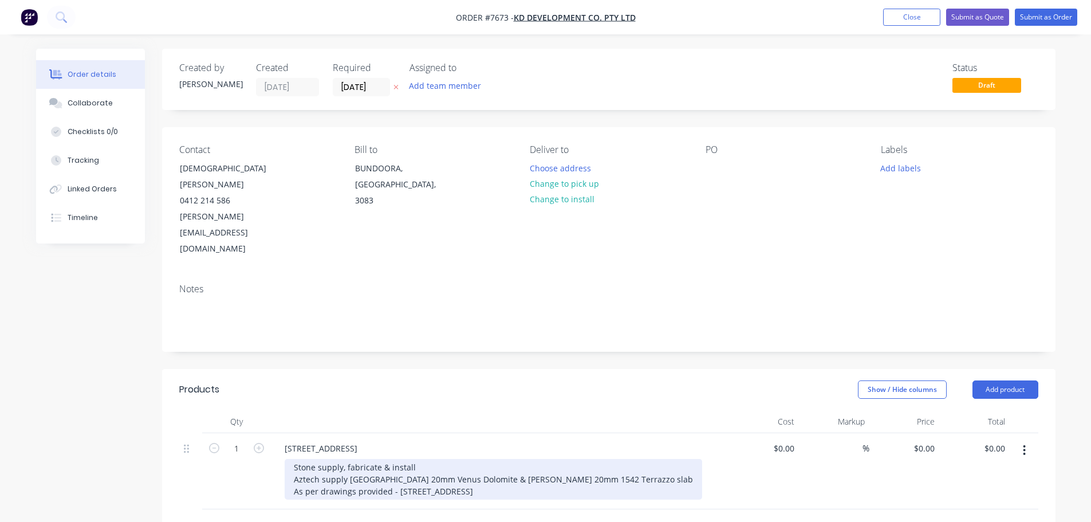
click at [492, 459] on div "Stone supply, fabricate & install Aztech supply [GEOGRAPHIC_DATA] 20mm Venus Do…" at bounding box center [493, 479] width 417 height 41
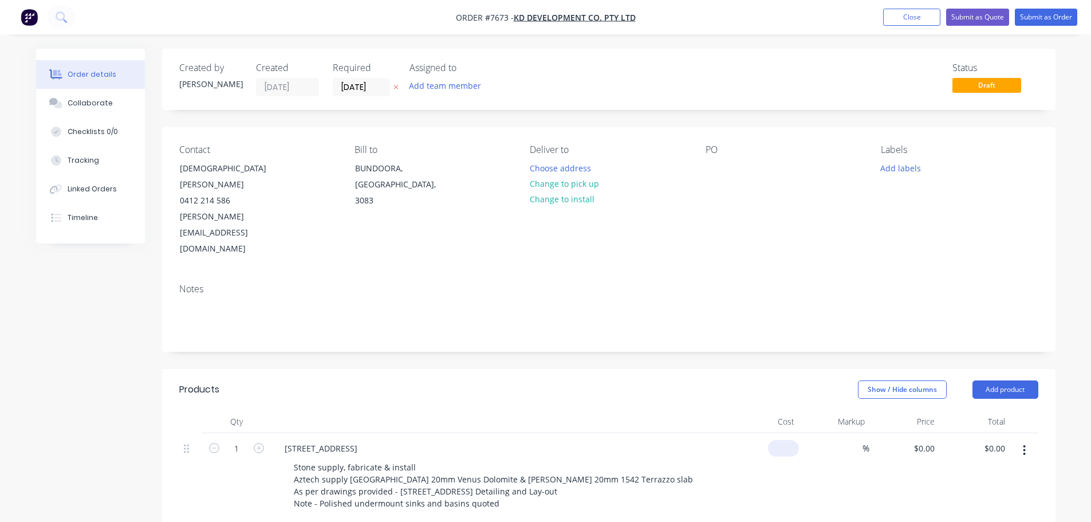
click at [770, 433] on div "$0.00" at bounding box center [764, 501] width 70 height 136
type input "$8,640.00"
click at [975, 17] on button "Submit as Quote" at bounding box center [977, 17] width 63 height 17
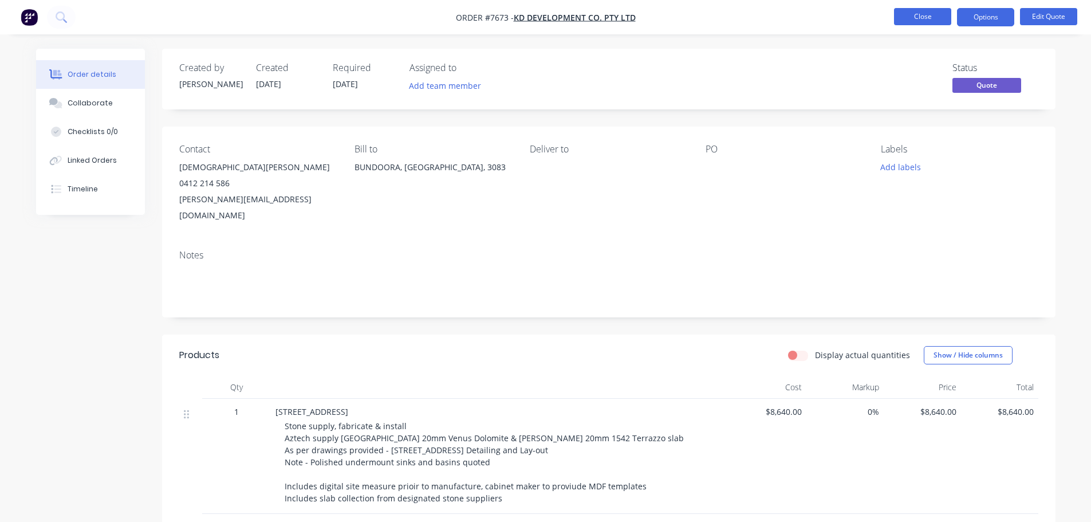
click at [929, 15] on button "Close" at bounding box center [922, 16] width 57 height 17
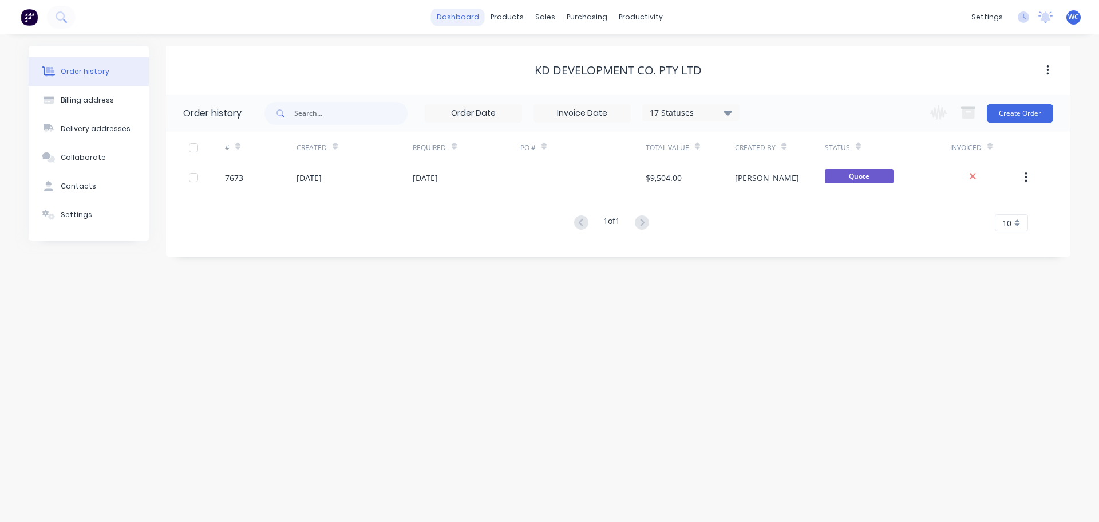
click at [449, 18] on link "dashboard" at bounding box center [458, 17] width 54 height 17
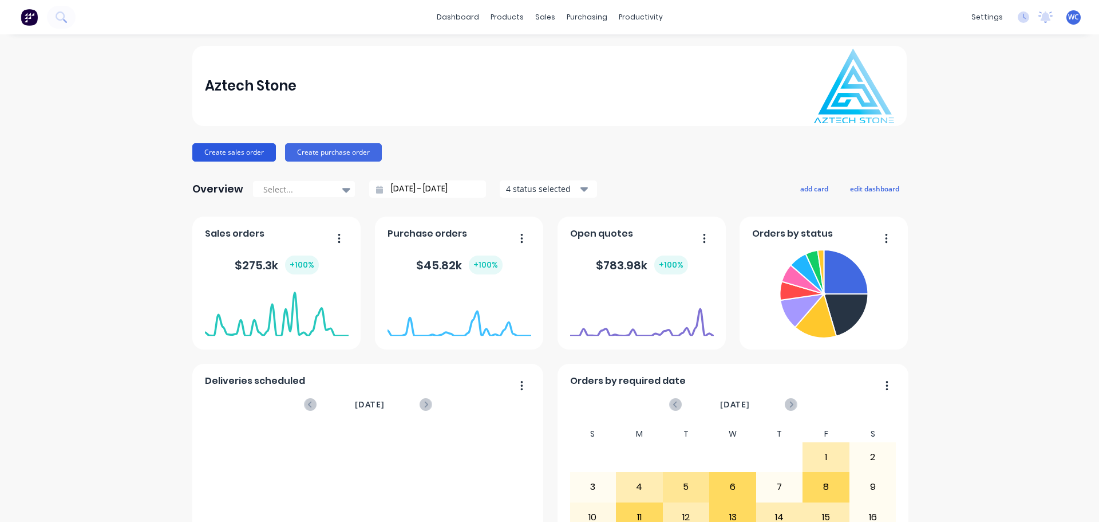
click at [212, 152] on button "Create sales order" at bounding box center [234, 152] width 84 height 18
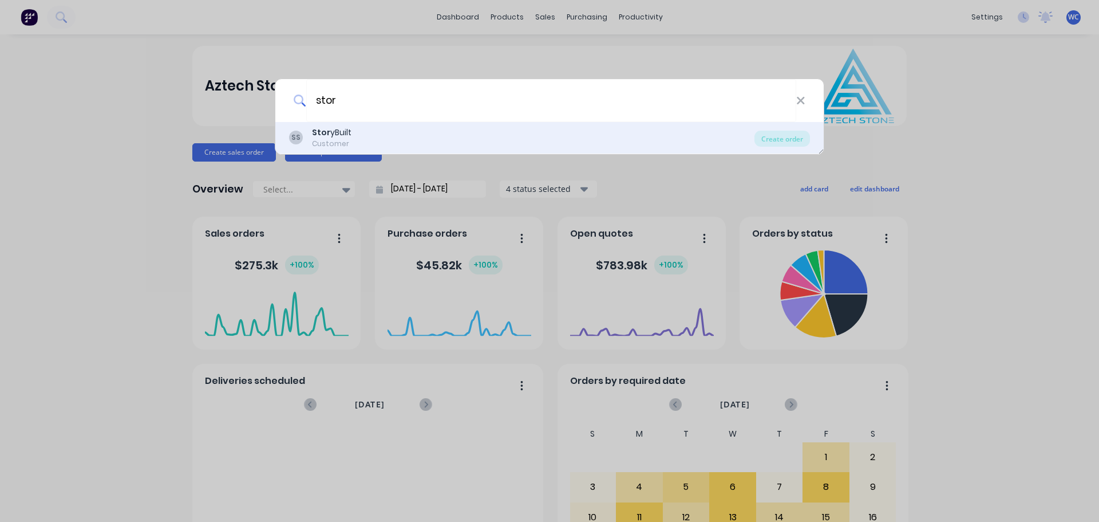
type input "stor"
click at [358, 130] on div "SS Stor yBuilt Customer" at bounding box center [521, 138] width 465 height 22
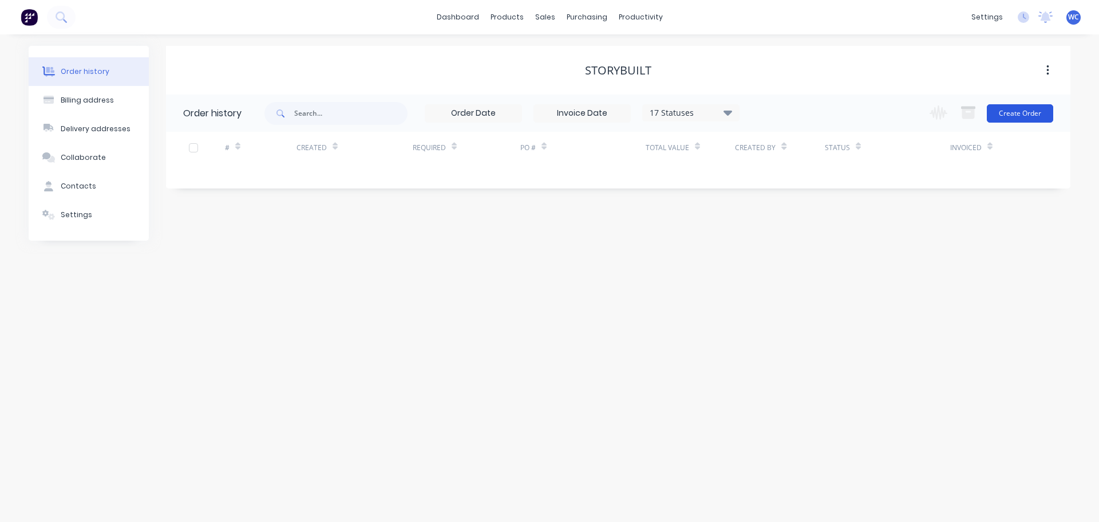
click at [1021, 112] on button "Create Order" at bounding box center [1020, 113] width 66 height 18
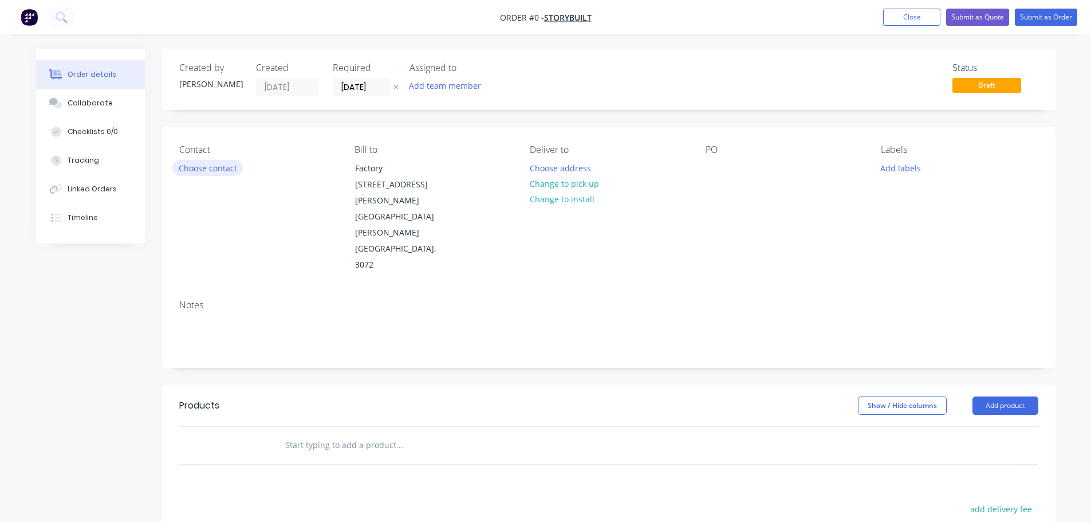
click at [216, 169] on button "Choose contact" at bounding box center [207, 167] width 70 height 15
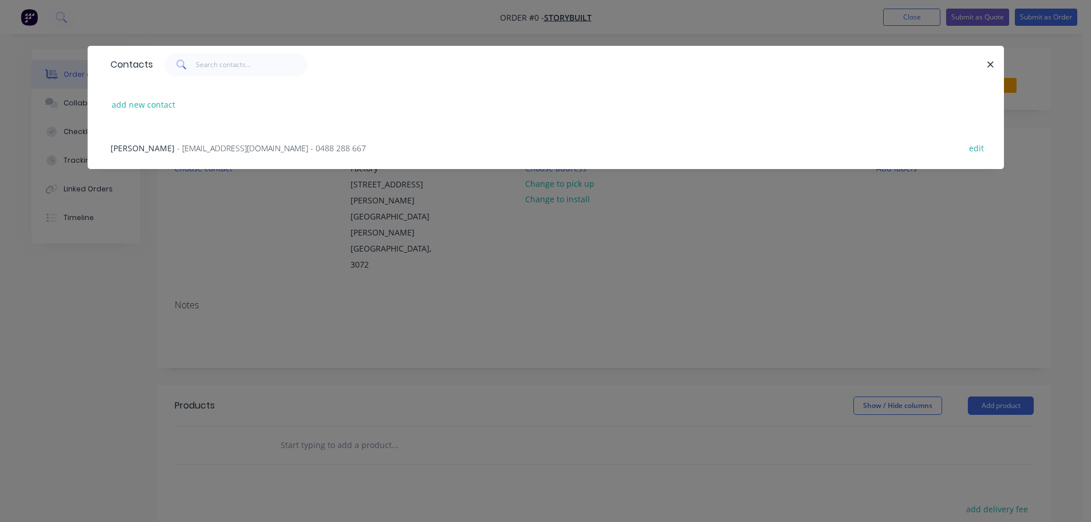
click at [162, 147] on span "[PERSON_NAME]" at bounding box center [142, 148] width 64 height 11
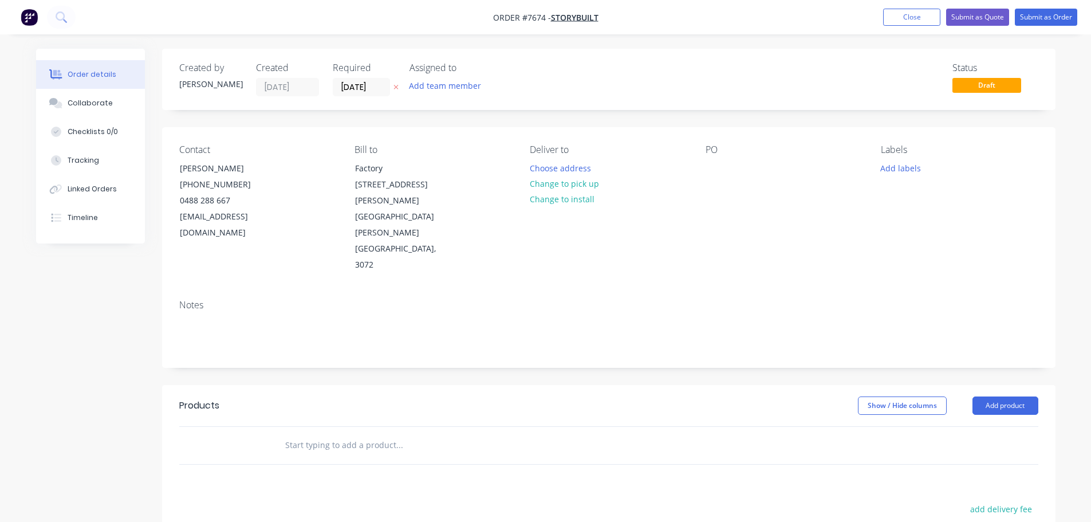
click at [335, 433] on input "text" at bounding box center [399, 444] width 229 height 23
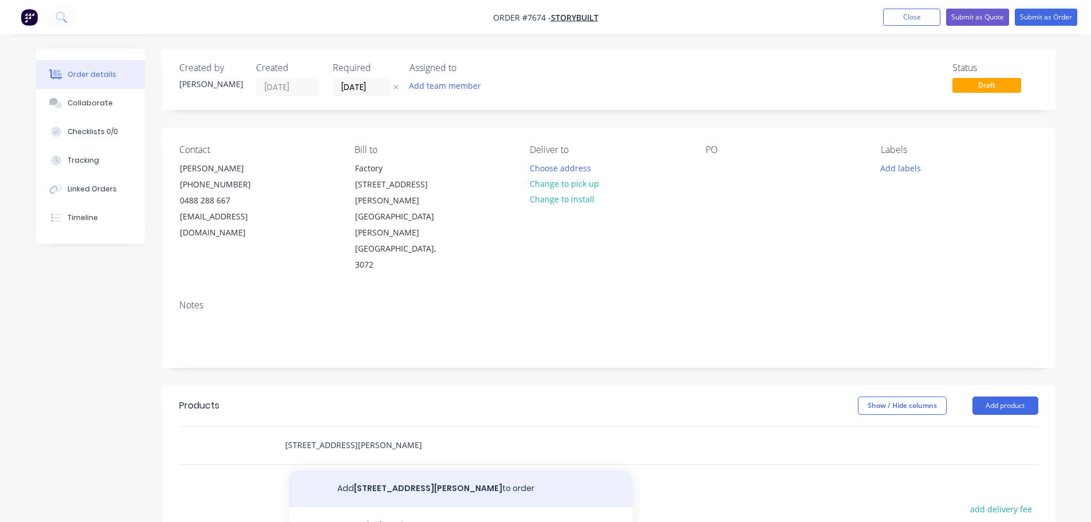
type input "[STREET_ADDRESS][PERSON_NAME]"
click at [380, 470] on button "Add [STREET_ADDRESS][GEOGRAPHIC_DATA][PERSON_NAME] to order" at bounding box center [460, 488] width 343 height 37
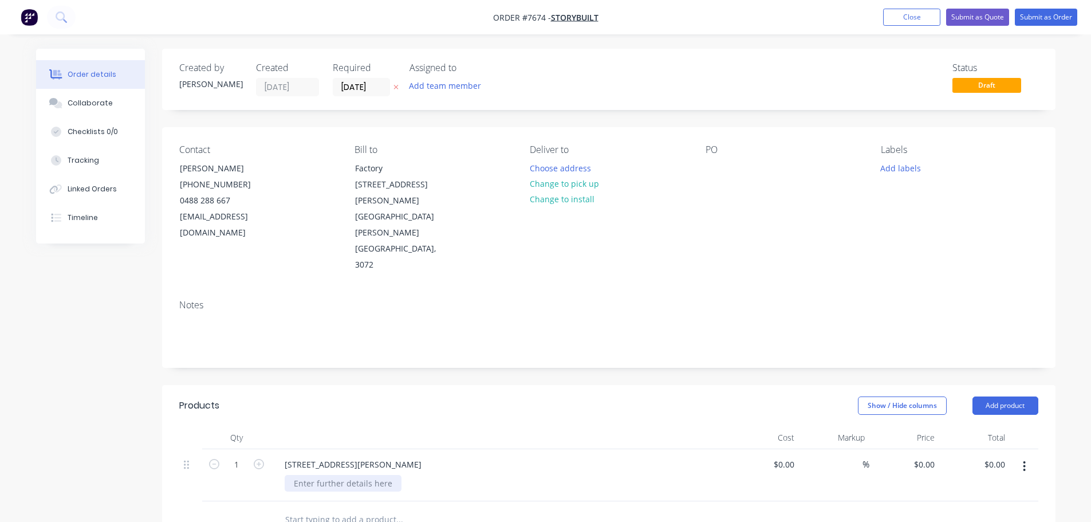
click at [341, 475] on div at bounding box center [343, 483] width 117 height 17
click at [396, 456] on div "[STREET_ADDRESS][PERSON_NAME]" at bounding box center [352, 464] width 155 height 17
click at [369, 475] on div at bounding box center [505, 483] width 440 height 17
click at [418, 456] on div "[STREET_ADDRESS][PERSON_NAME]" at bounding box center [352, 464] width 155 height 17
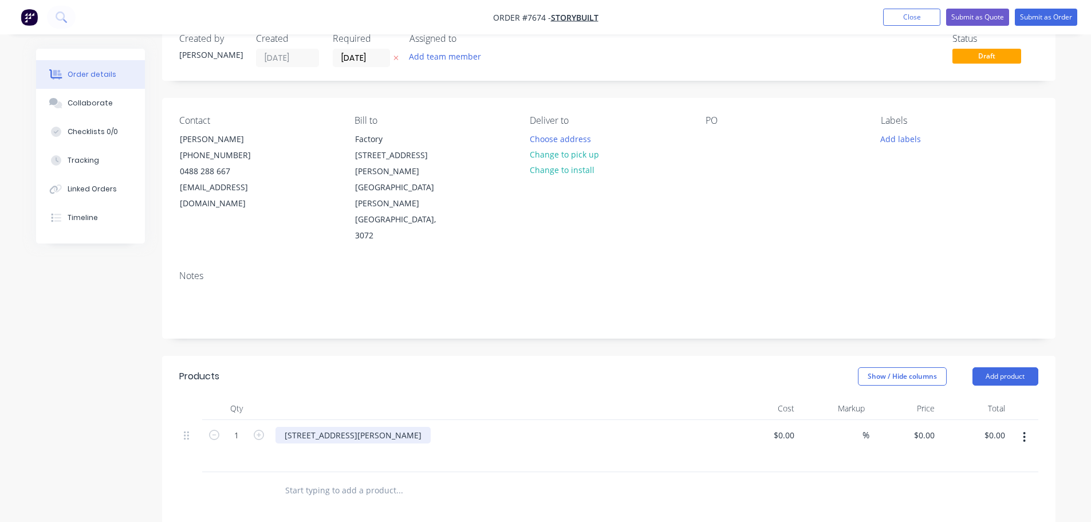
scroll to position [57, 0]
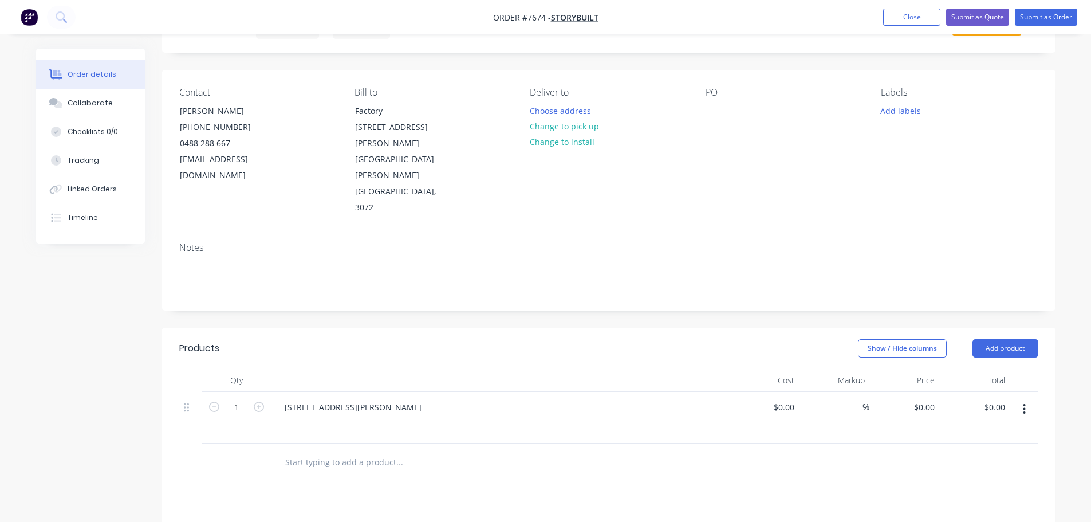
click at [332, 451] on input "text" at bounding box center [399, 462] width 229 height 23
type input "Stone supply, facricate & install"
drag, startPoint x: 405, startPoint y: 413, endPoint x: 279, endPoint y: 415, distance: 125.4
click at [279, 451] on div "Stone supply, facricate & install Add Stone supply, facricate & install to orde…" at bounding box center [446, 462] width 343 height 23
drag, startPoint x: 390, startPoint y: 350, endPoint x: 394, endPoint y: 357, distance: 8.2
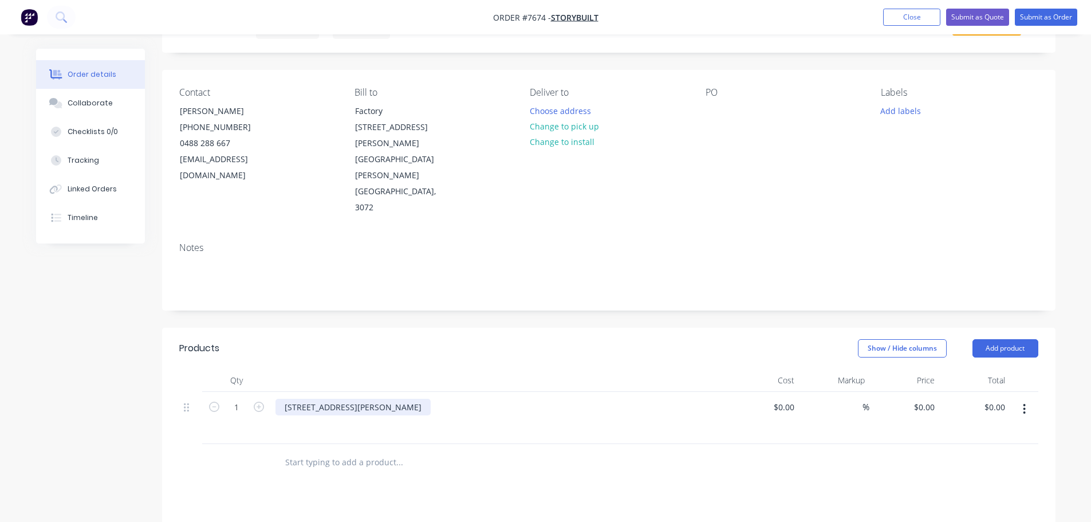
click at [391, 398] on div "[STREET_ADDRESS][PERSON_NAME]" at bounding box center [352, 406] width 155 height 17
click at [424, 398] on div "[STREET_ADDRESS][PERSON_NAME]" at bounding box center [352, 406] width 155 height 17
click at [351, 417] on div "Stone supply, facricate & install Aztech supply As per drawings" at bounding box center [354, 437] width 139 height 41
drag, startPoint x: 353, startPoint y: 386, endPoint x: 291, endPoint y: 389, distance: 62.4
click at [291, 417] on div "Stone supply, facricate & install Aztech supply As per drawings" at bounding box center [354, 437] width 139 height 41
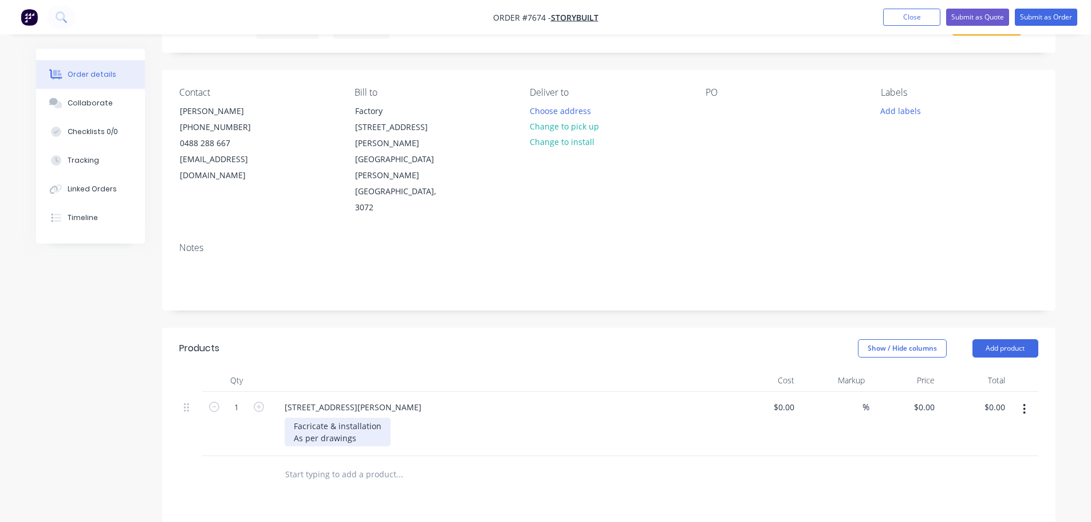
click at [356, 417] on div "Facricate & installation As per drawings" at bounding box center [338, 431] width 106 height 29
click at [450, 417] on div "Facricate & installation As per drawings provided - [STREET_ADDRESS][PERSON_NAM…" at bounding box center [416, 431] width 262 height 29
drag, startPoint x: 449, startPoint y: 391, endPoint x: 458, endPoint y: 393, distance: 9.4
click at [449, 417] on div "Facricate & installation As per drawings provided - [STREET_ADDRESS][PERSON_NAM…" at bounding box center [416, 431] width 262 height 29
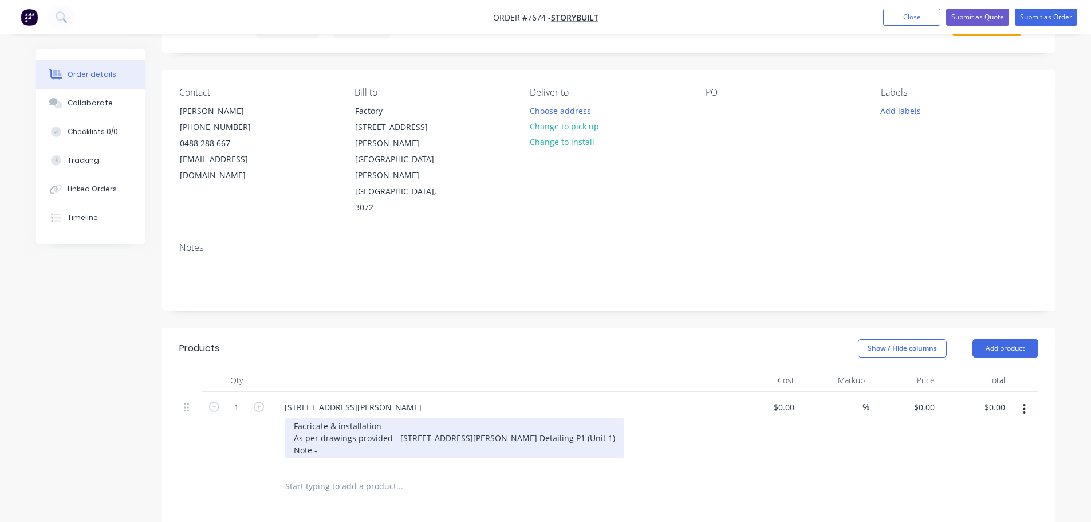
click at [349, 417] on div "Facricate & installation As per drawings provided - [STREET_ADDRESS][PERSON_NAM…" at bounding box center [454, 437] width 339 height 41
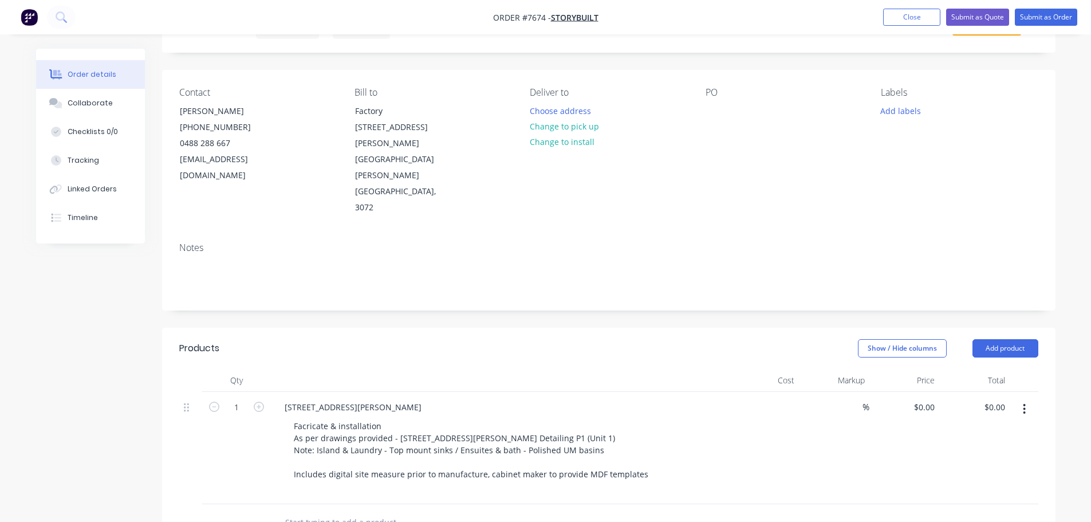
click at [775, 392] on div "$0.00" at bounding box center [764, 448] width 70 height 112
click at [775, 392] on div "$0.00 $0.00" at bounding box center [764, 442] width 70 height 100
type input "$9,645.00"
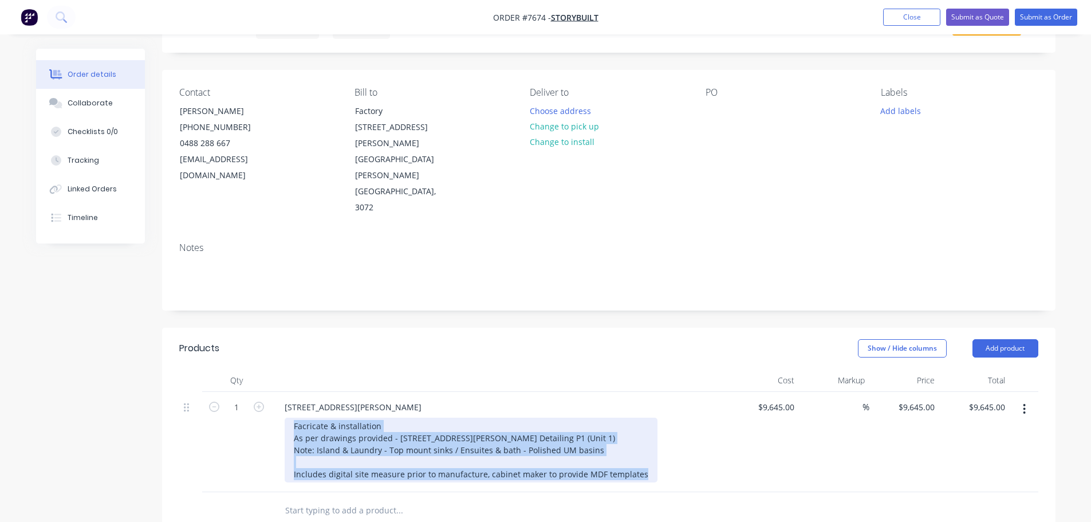
drag, startPoint x: 293, startPoint y: 378, endPoint x: 599, endPoint y: 426, distance: 310.7
click at [636, 436] on div "[STREET_ADDRESS][PERSON_NAME] Facricate & installation As per drawings provided…" at bounding box center [500, 442] width 458 height 100
copy div "Facricate & installation As per drawings provided - [STREET_ADDRESS][PERSON_NAM…"
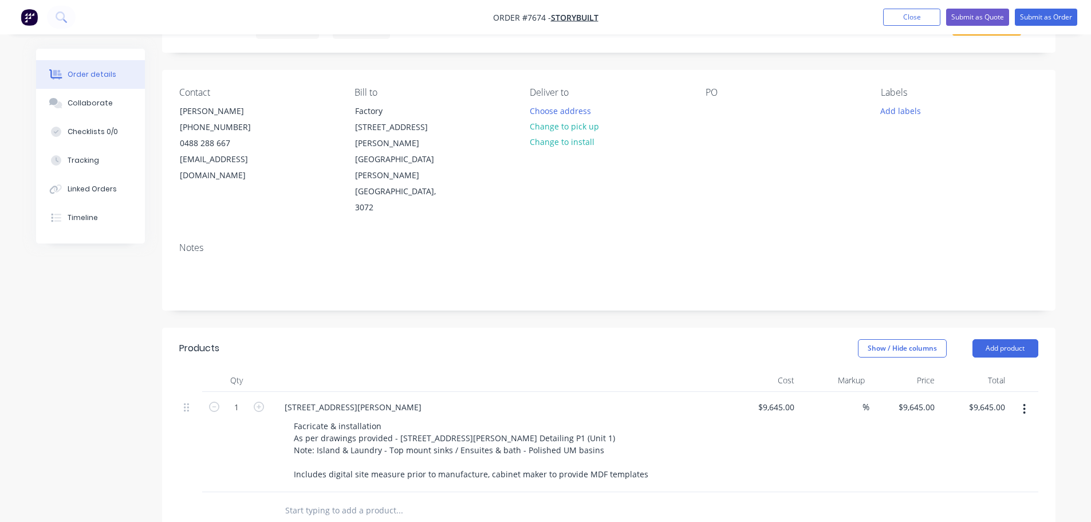
click at [342, 499] on input "text" at bounding box center [399, 510] width 229 height 23
type input "[STREET_ADDRESS][PERSON_NAME]"
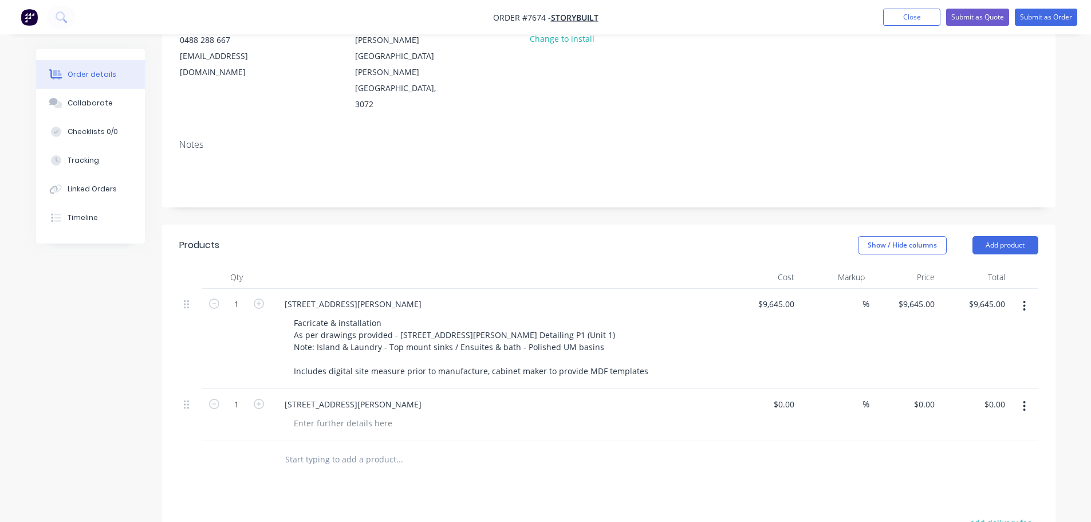
scroll to position [172, 0]
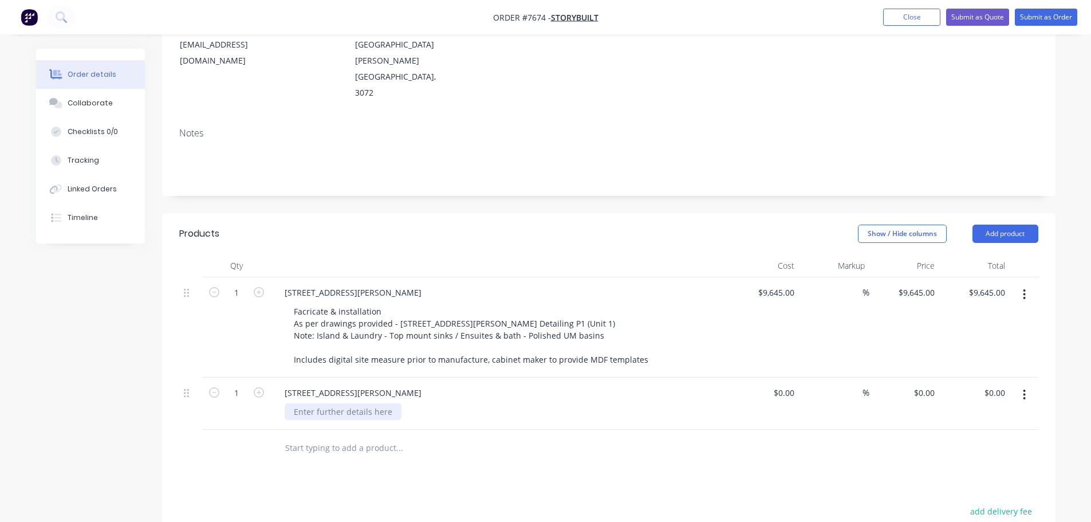
click at [321, 403] on div at bounding box center [343, 411] width 117 height 17
paste div
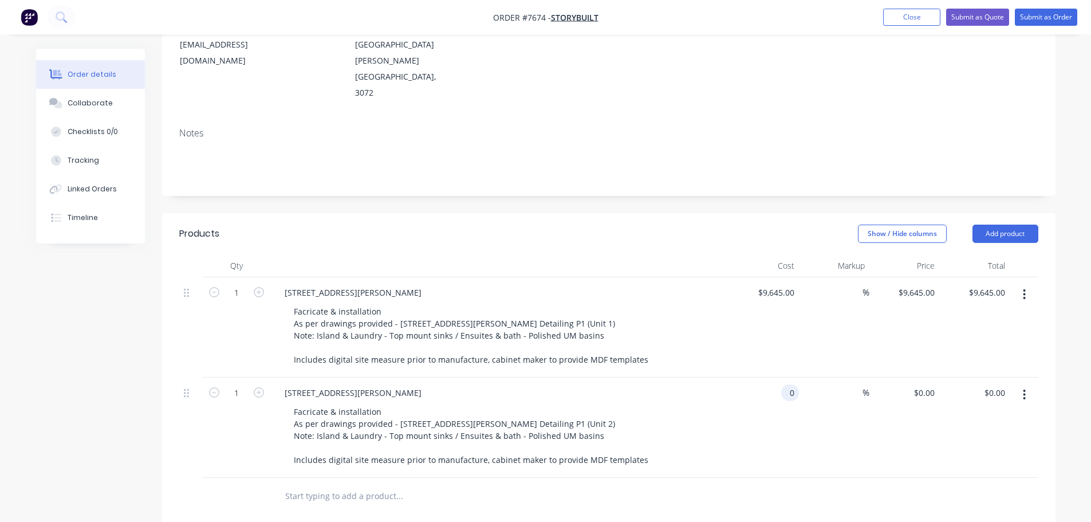
click at [779, 377] on div "0 0" at bounding box center [764, 427] width 70 height 100
type input "$10,595.00"
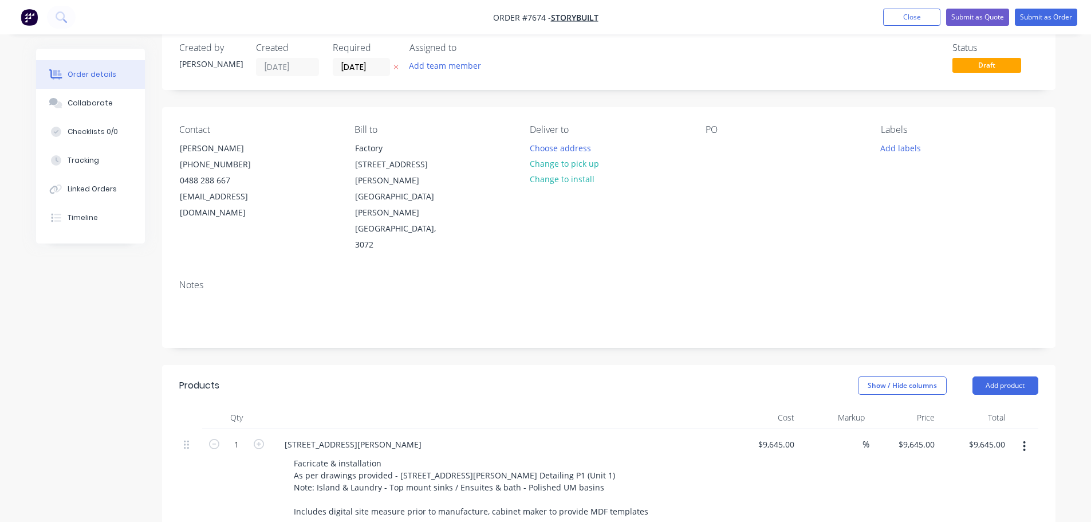
scroll to position [0, 0]
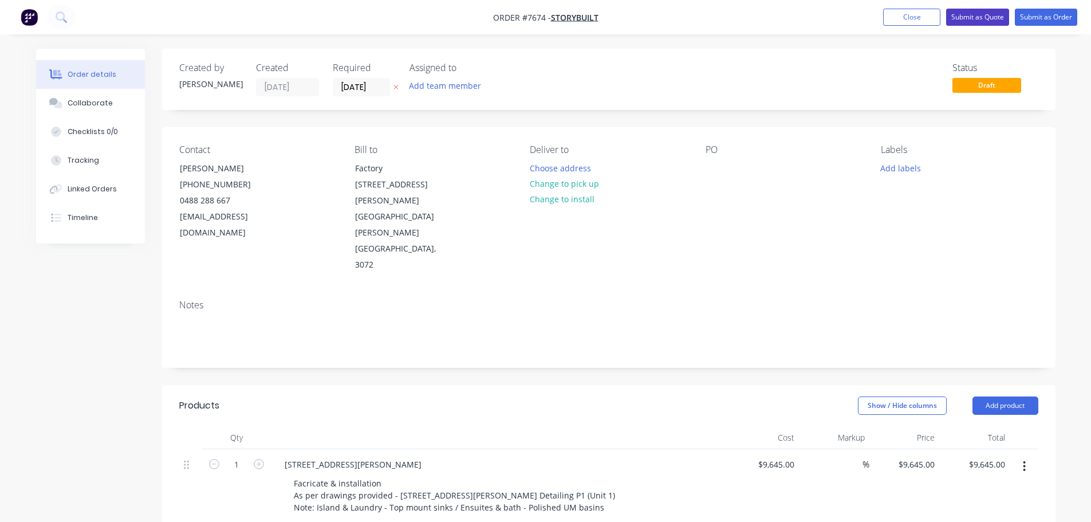
click at [981, 15] on button "Submit as Quote" at bounding box center [977, 17] width 63 height 17
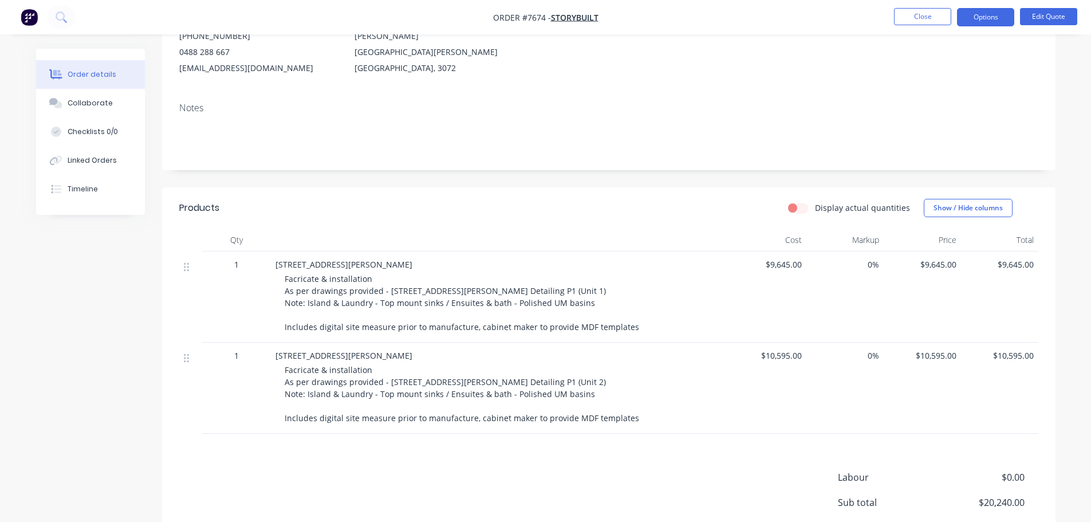
scroll to position [172, 0]
